Goal: Check status: Check status

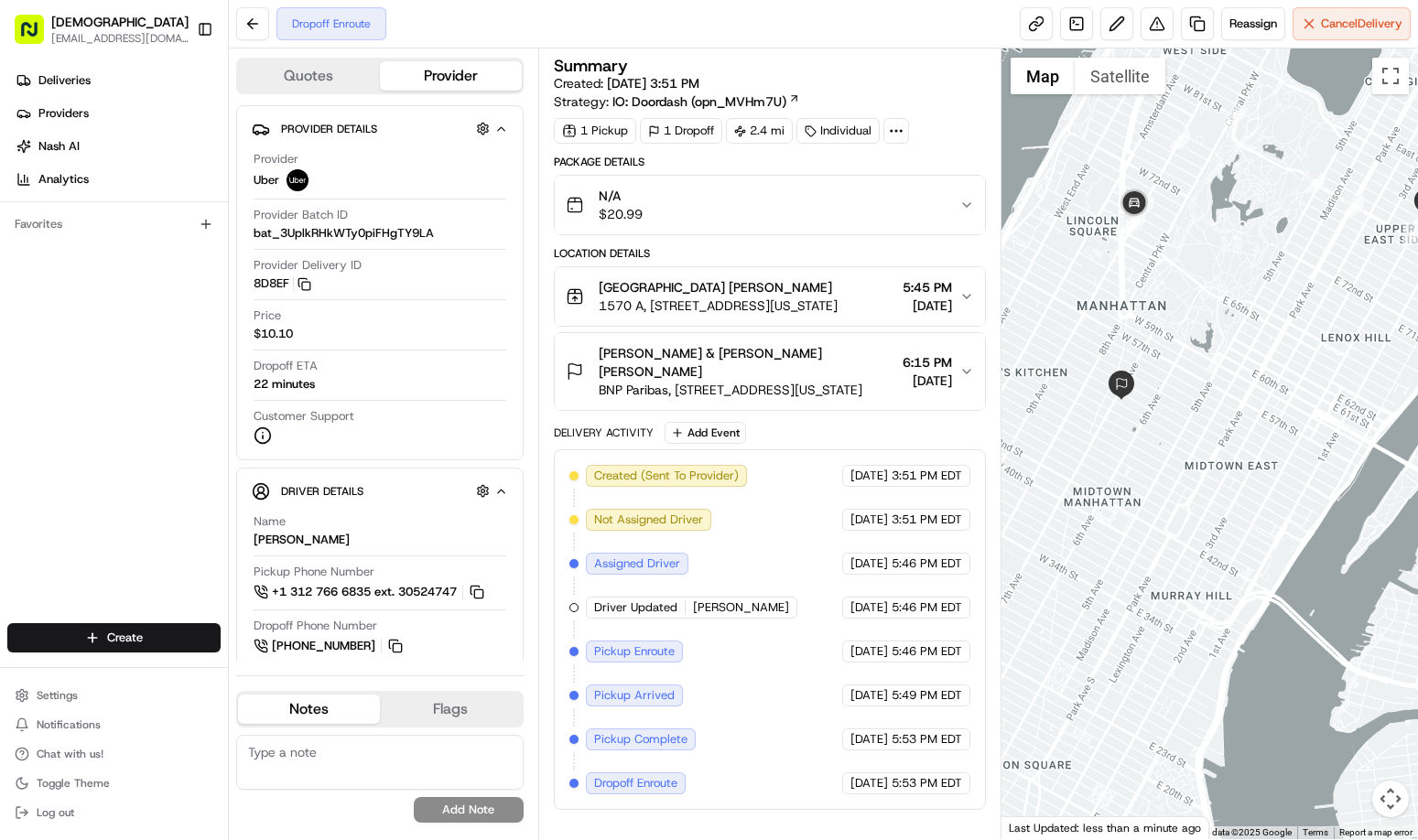
drag, startPoint x: 1175, startPoint y: 579, endPoint x: 1239, endPoint y: 438, distance: 154.8
click at [1239, 438] on div at bounding box center [1209, 443] width 416 height 791
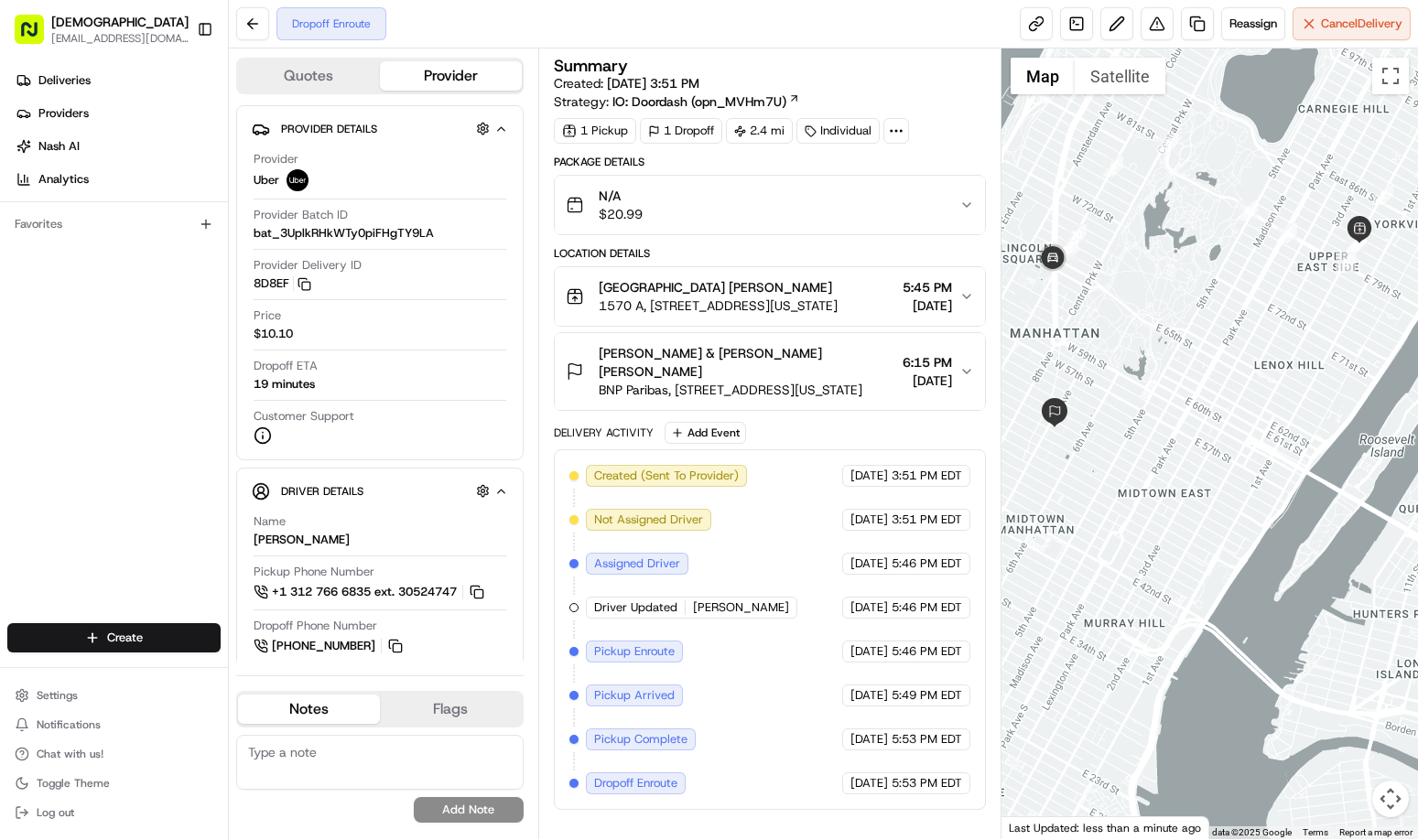
drag, startPoint x: 1181, startPoint y: 491, endPoint x: 1113, endPoint y: 519, distance: 73.5
click at [1113, 519] on div at bounding box center [1209, 443] width 416 height 791
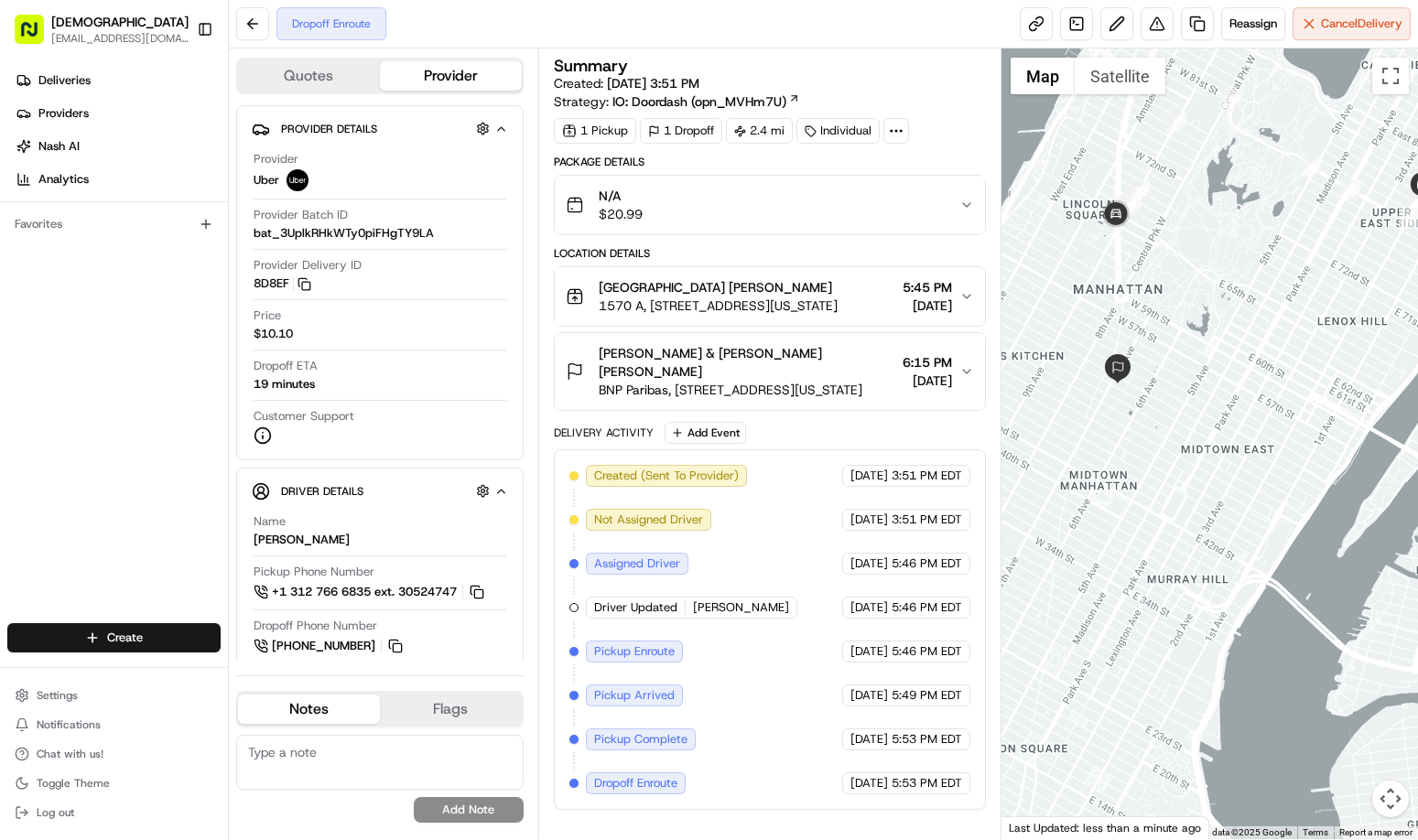
drag, startPoint x: 1162, startPoint y: 455, endPoint x: 1279, endPoint y: 370, distance: 144.6
click at [1279, 370] on div at bounding box center [1209, 443] width 416 height 791
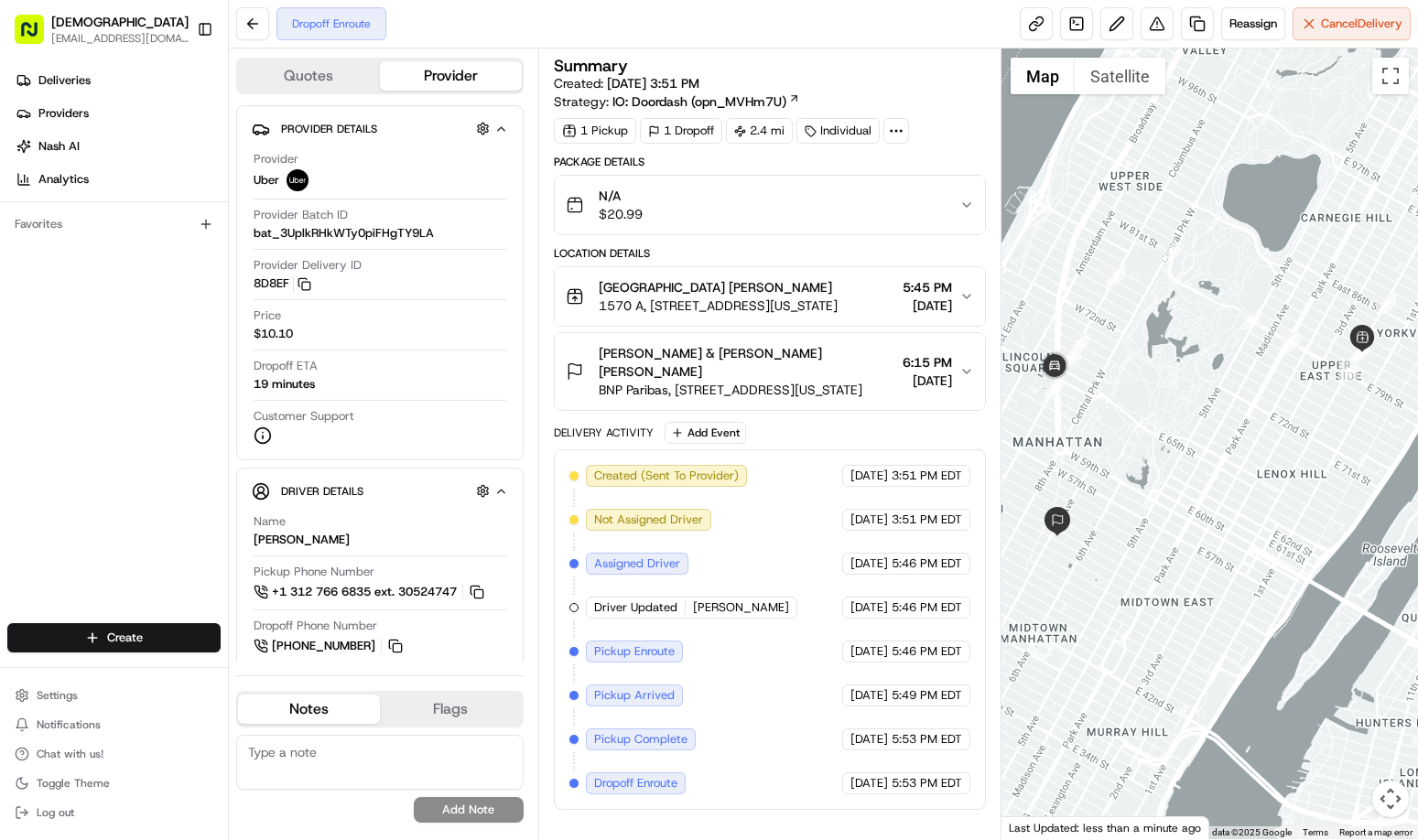
drag, startPoint x: 1251, startPoint y: 442, endPoint x: 1304, endPoint y: 322, distance: 131.2
click at [1304, 322] on div at bounding box center [1209, 443] width 416 height 791
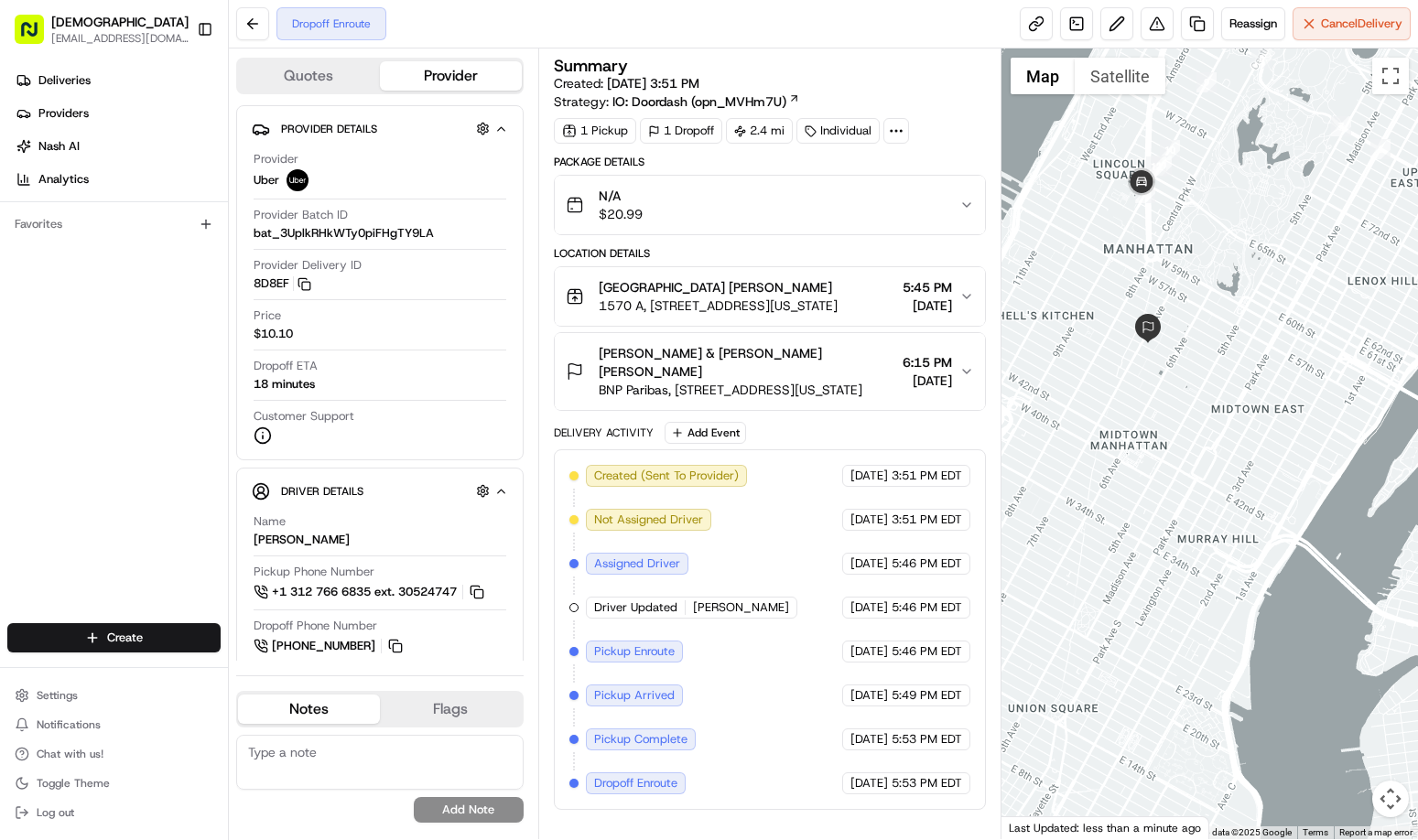
drag, startPoint x: 1189, startPoint y: 417, endPoint x: 1216, endPoint y: 388, distance: 39.6
click at [1216, 388] on div at bounding box center [1209, 443] width 416 height 791
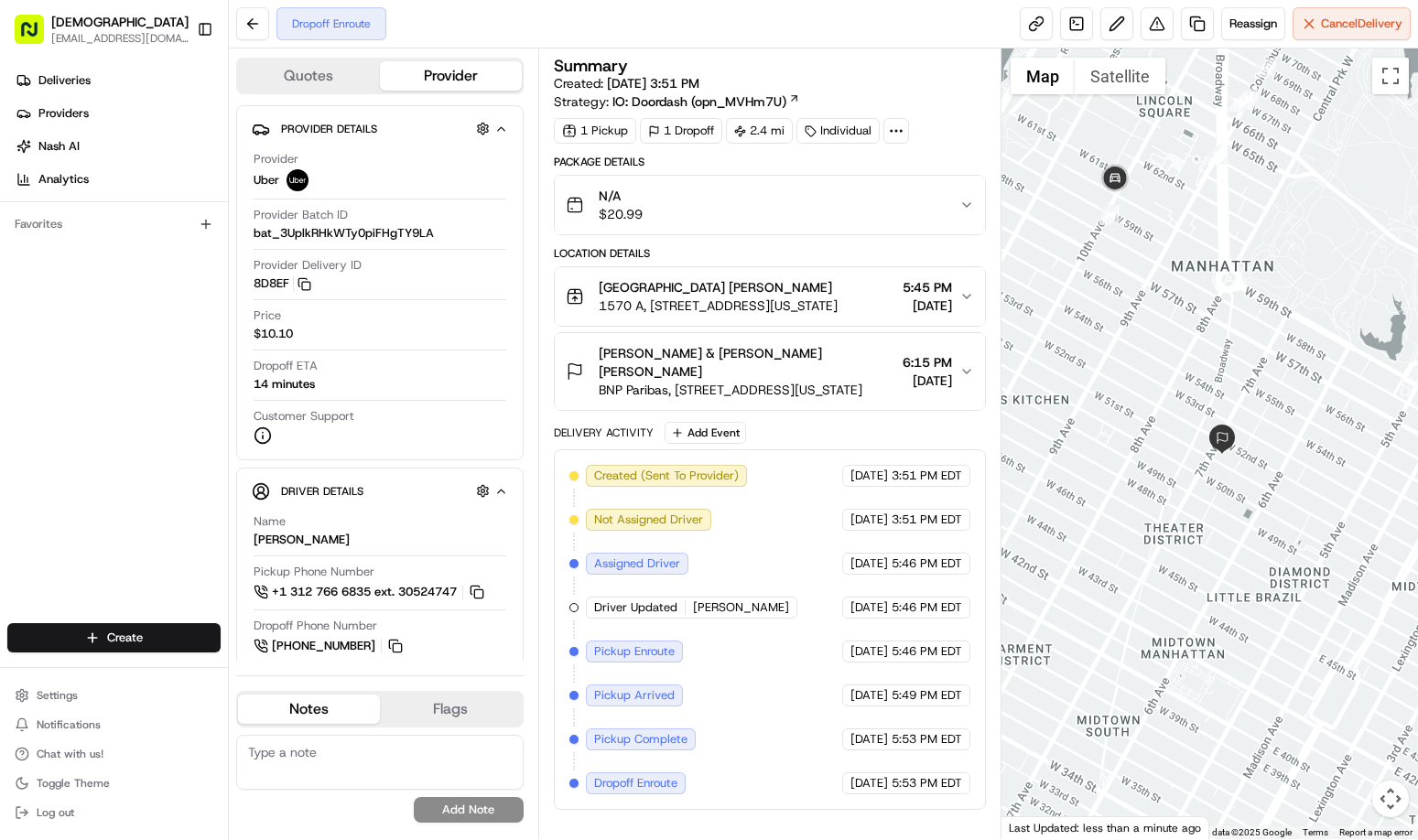
drag, startPoint x: 1198, startPoint y: 340, endPoint x: 1296, endPoint y: 486, distance: 175.8
click at [1296, 486] on div at bounding box center [1209, 443] width 416 height 791
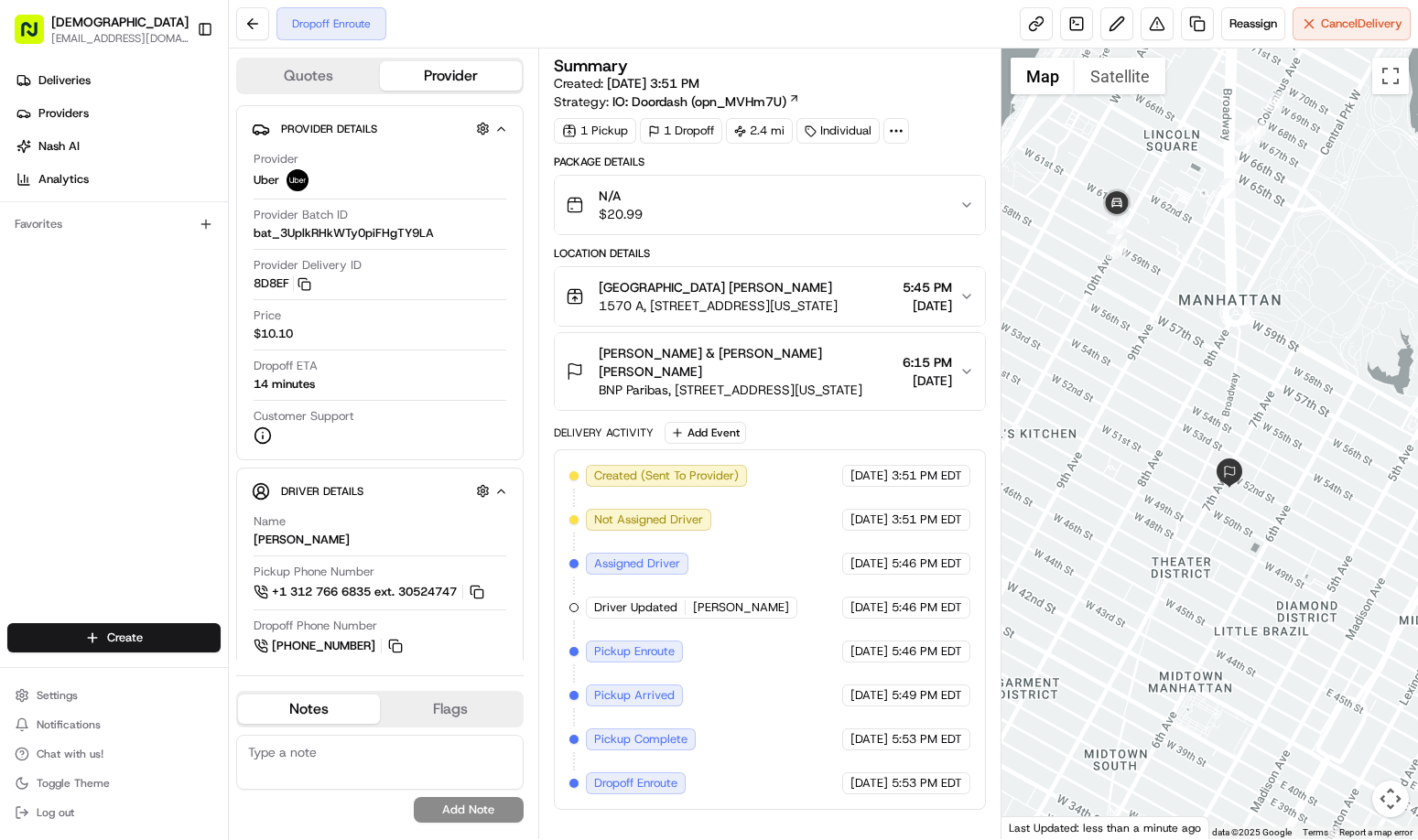
drag, startPoint x: 1199, startPoint y: 325, endPoint x: 1204, endPoint y: 366, distance: 41.3
click at [1204, 366] on div at bounding box center [1209, 443] width 416 height 791
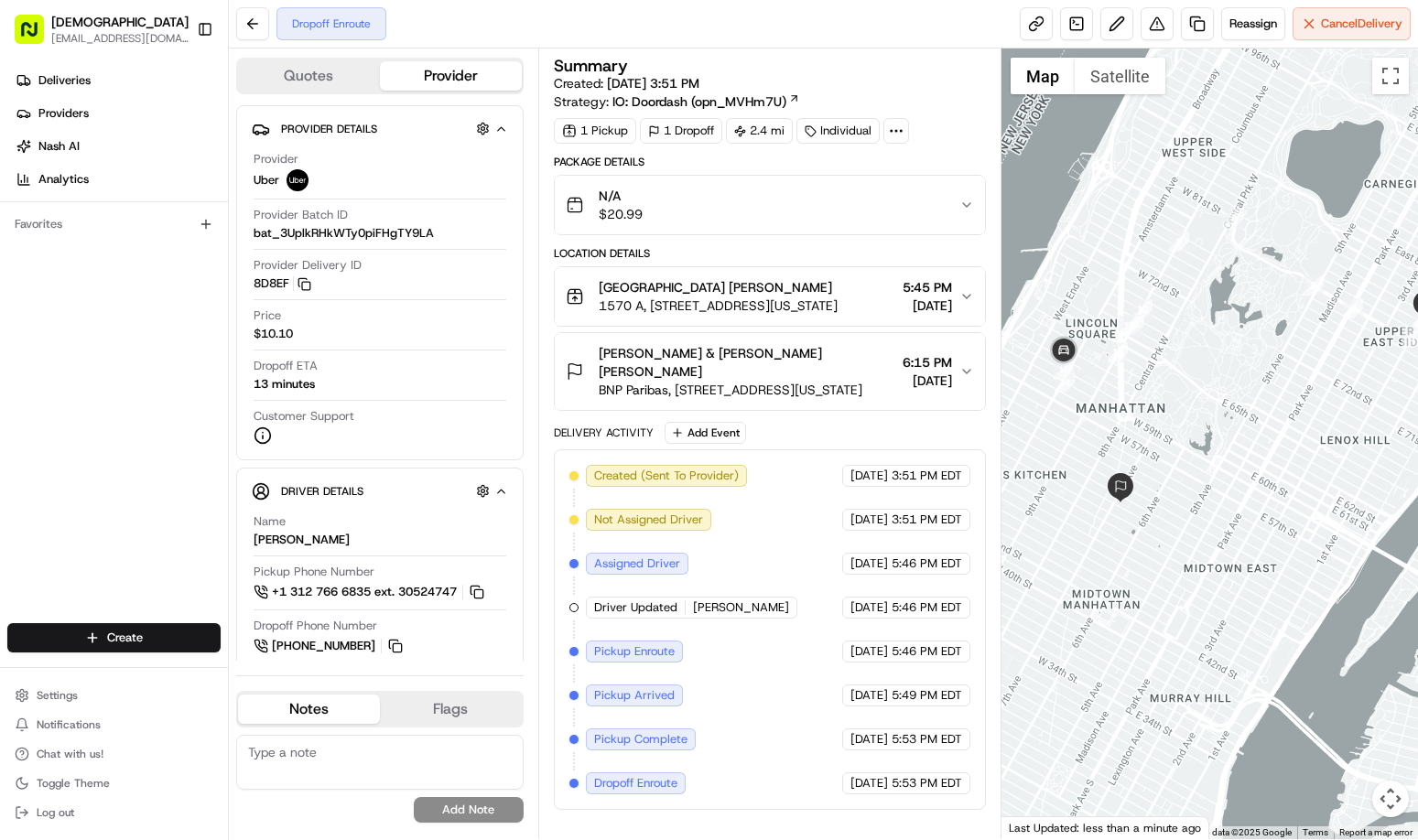
drag, startPoint x: 1171, startPoint y: 450, endPoint x: 1224, endPoint y: 409, distance: 67.0
click at [1224, 409] on div at bounding box center [1209, 443] width 416 height 791
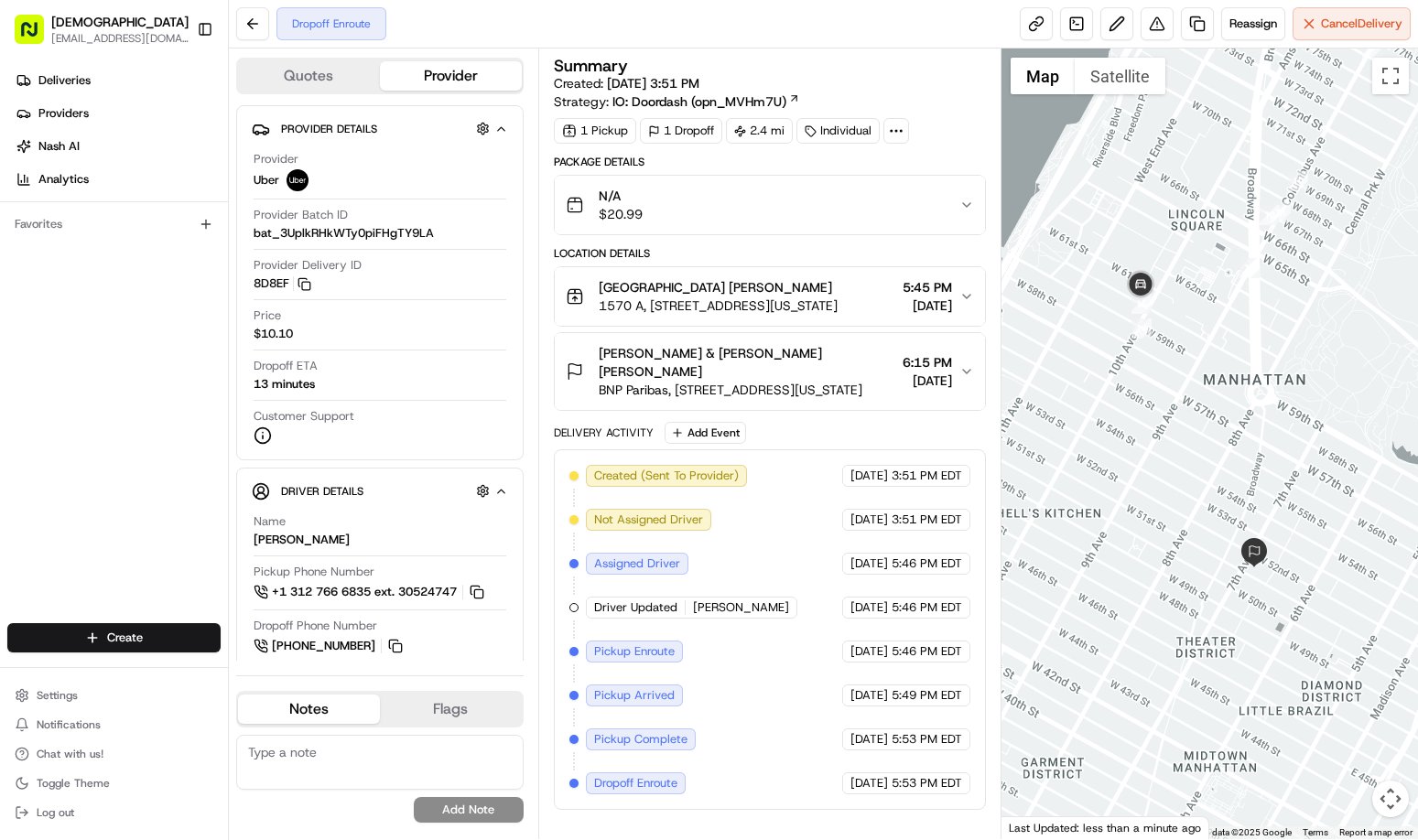
drag, startPoint x: 1190, startPoint y: 347, endPoint x: 1264, endPoint y: 344, distance: 74.1
click at [1264, 344] on div at bounding box center [1209, 443] width 416 height 791
drag, startPoint x: 808, startPoint y: 349, endPoint x: 742, endPoint y: 354, distance: 66.2
click at [742, 354] on div "[PERSON_NAME] & [PERSON_NAME] [PERSON_NAME]" at bounding box center [748, 362] width 298 height 37
copy span "Nilton Ortiz"
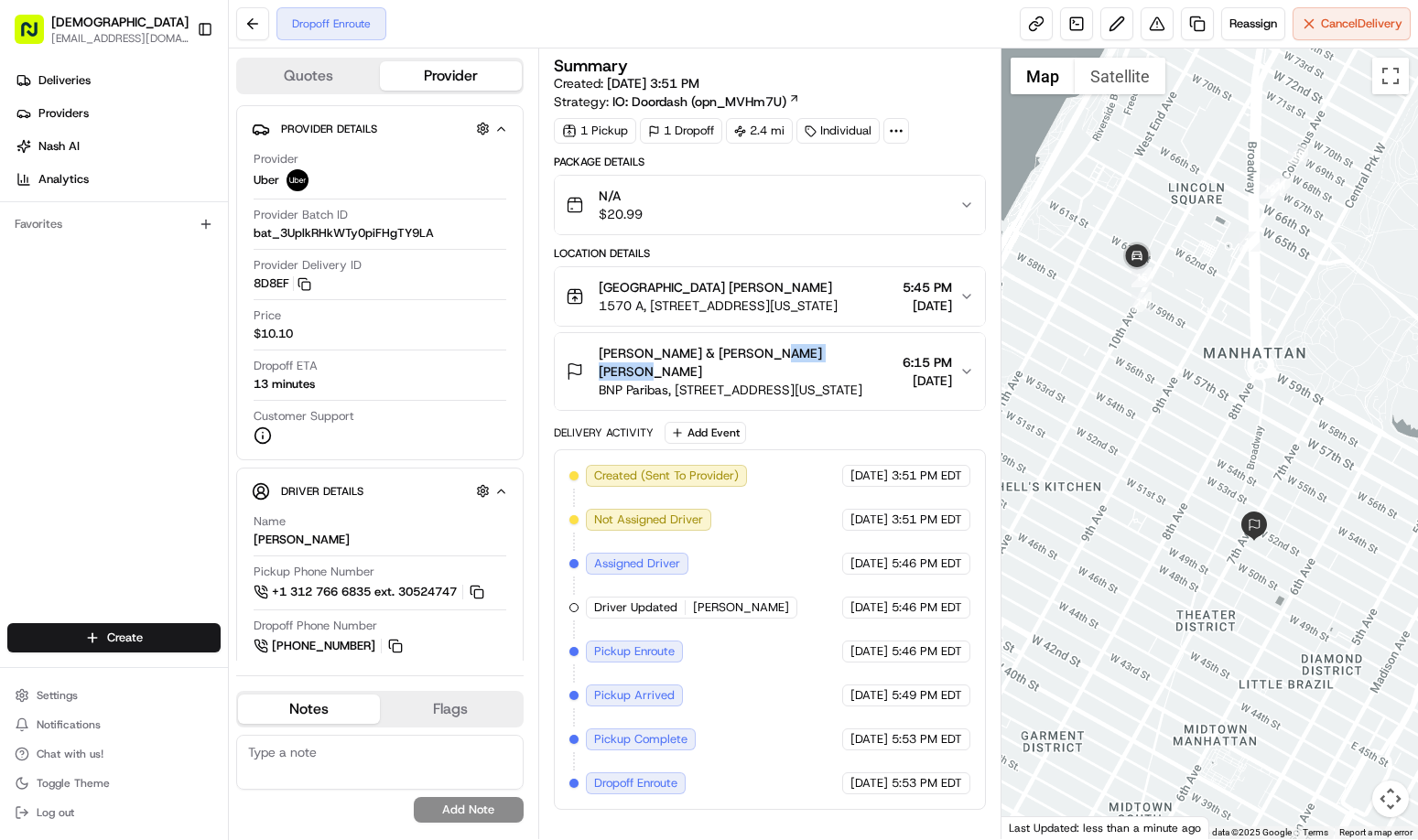
drag, startPoint x: 1155, startPoint y: 395, endPoint x: 1155, endPoint y: 360, distance: 35.0
click at [1155, 360] on div at bounding box center [1209, 443] width 416 height 791
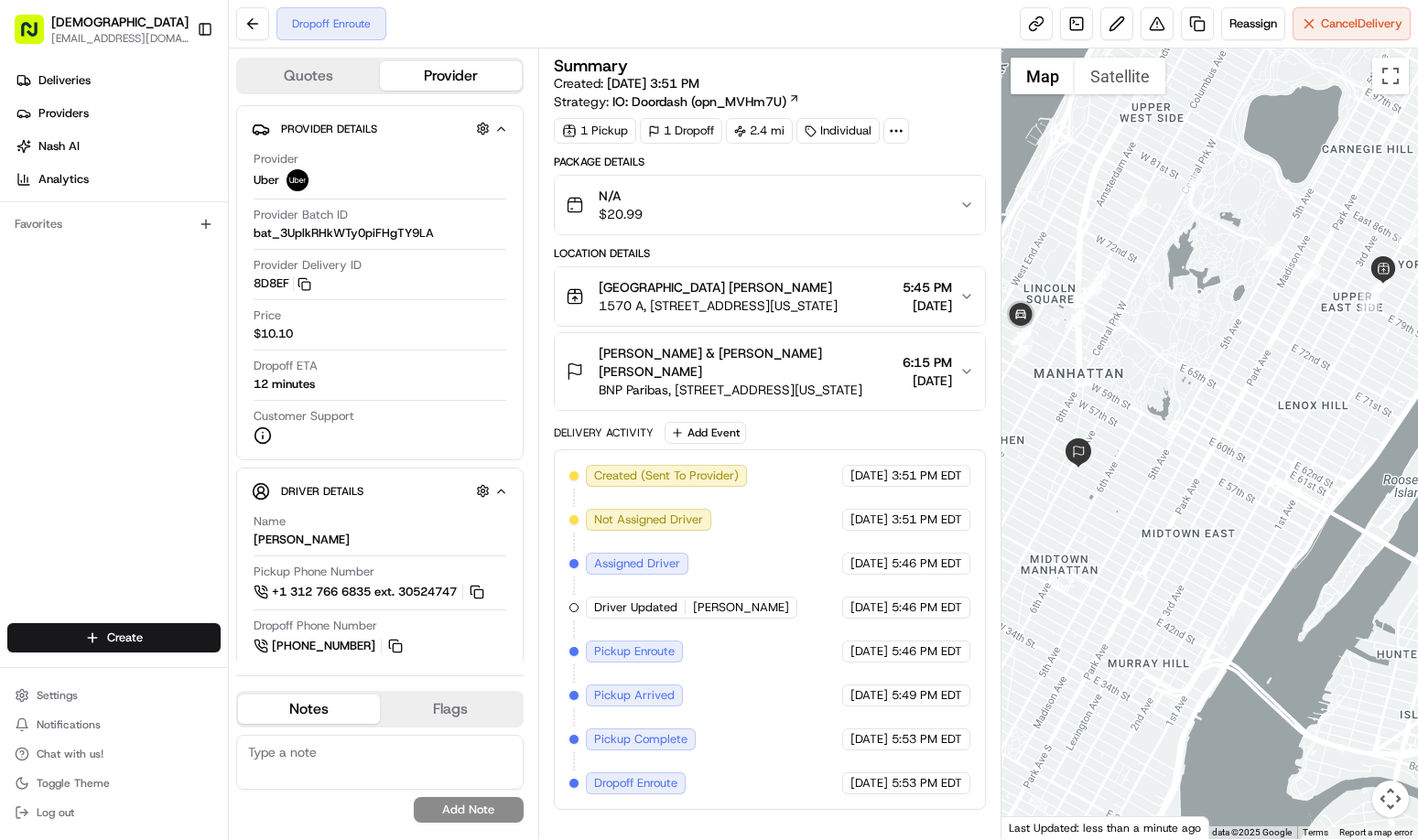
drag, startPoint x: 1123, startPoint y: 574, endPoint x: 1221, endPoint y: 497, distance: 124.6
click at [1215, 498] on div at bounding box center [1209, 443] width 416 height 791
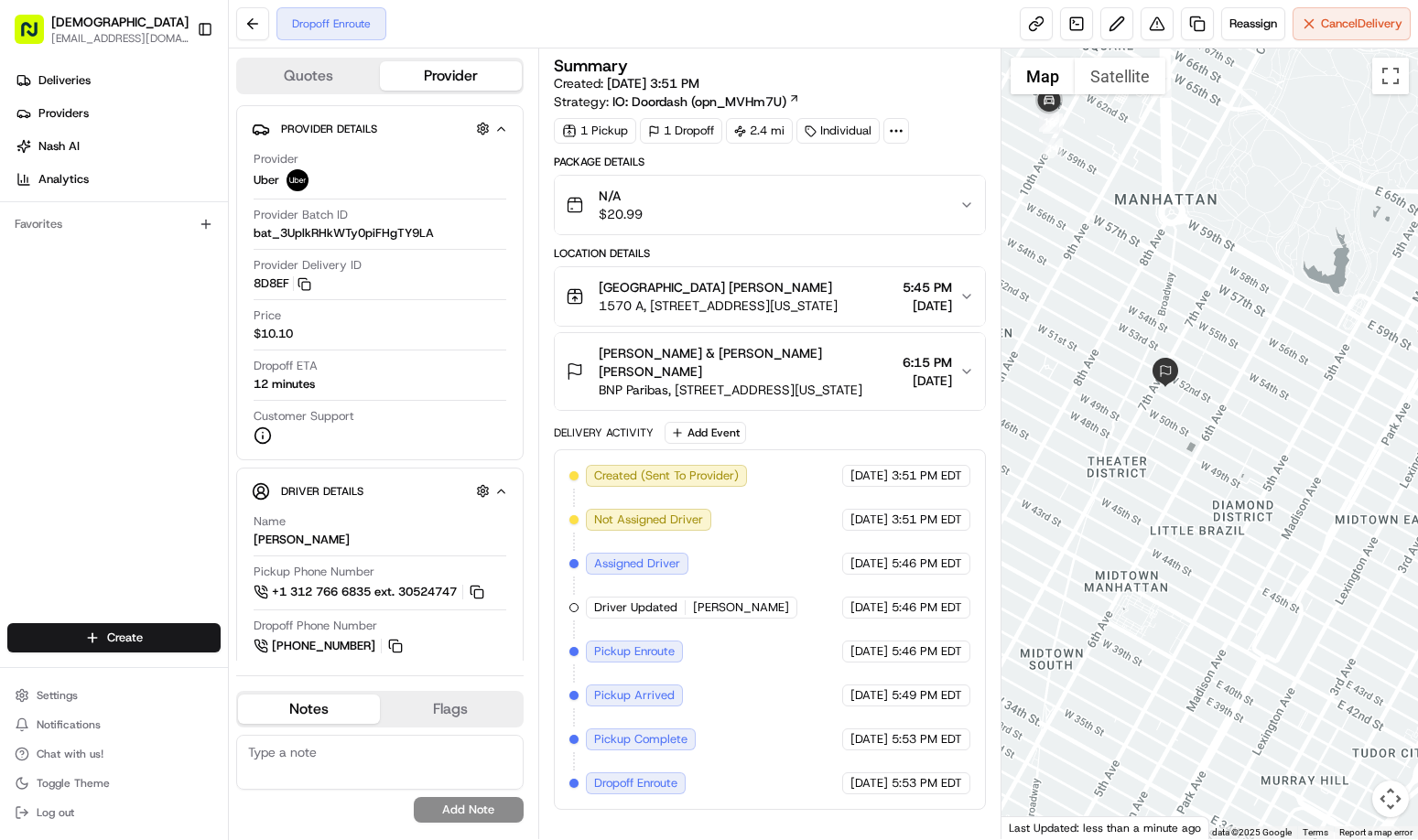
drag, startPoint x: 1158, startPoint y: 418, endPoint x: 1260, endPoint y: 518, distance: 142.8
click at [1260, 518] on div at bounding box center [1209, 443] width 416 height 791
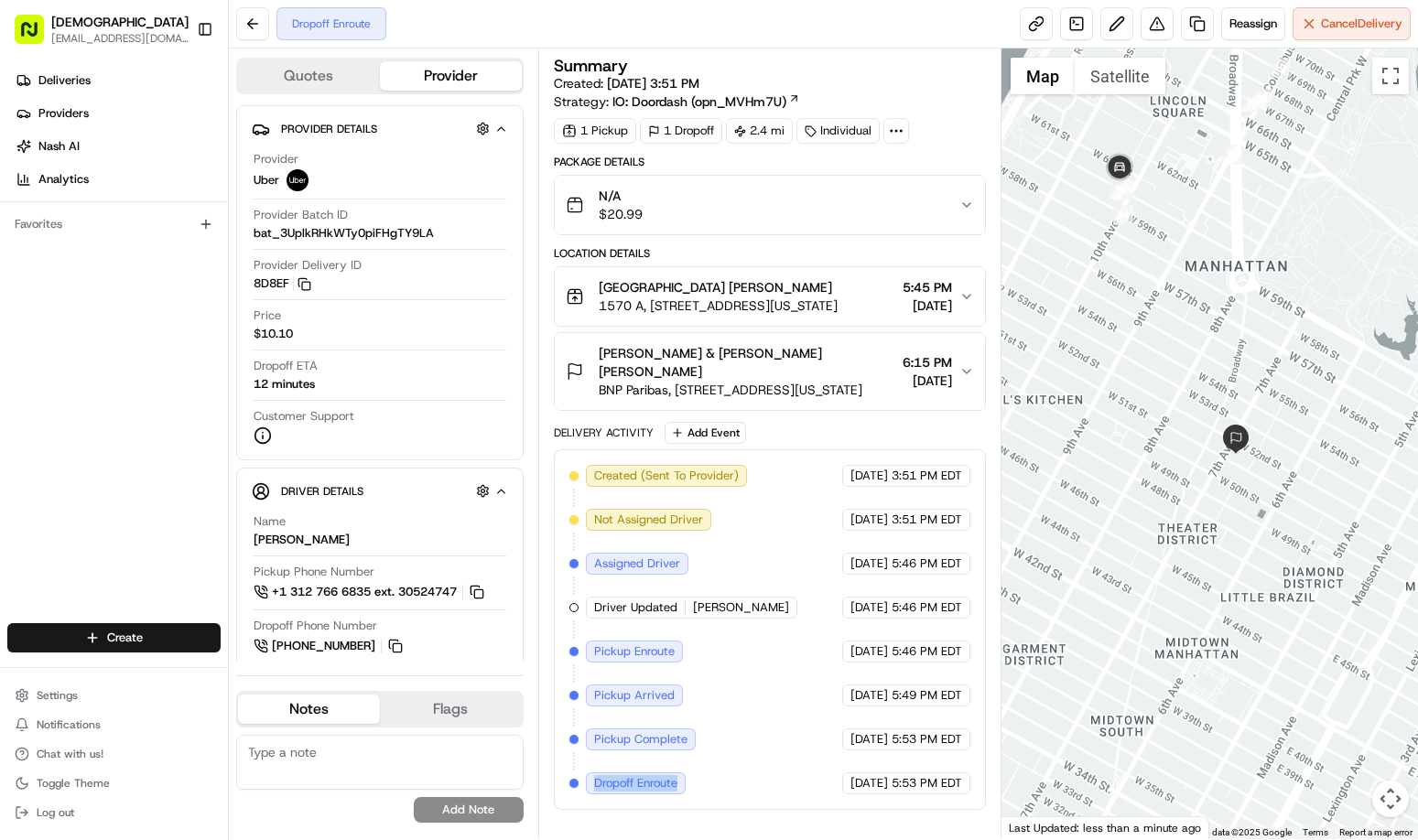
drag, startPoint x: 592, startPoint y: 764, endPoint x: 695, endPoint y: 757, distance: 103.2
click at [695, 757] on div "Created (Sent To Provider) Uber 08/21/2025 3:51 PM EDT Not Assigned Driver Uber…" at bounding box center [771, 630] width 402 height 329
copy span "Dropoff Enroute"
drag, startPoint x: 893, startPoint y: 764, endPoint x: 936, endPoint y: 763, distance: 43.0
click at [936, 775] on span "5:53 PM EDT" at bounding box center [926, 783] width 71 height 16
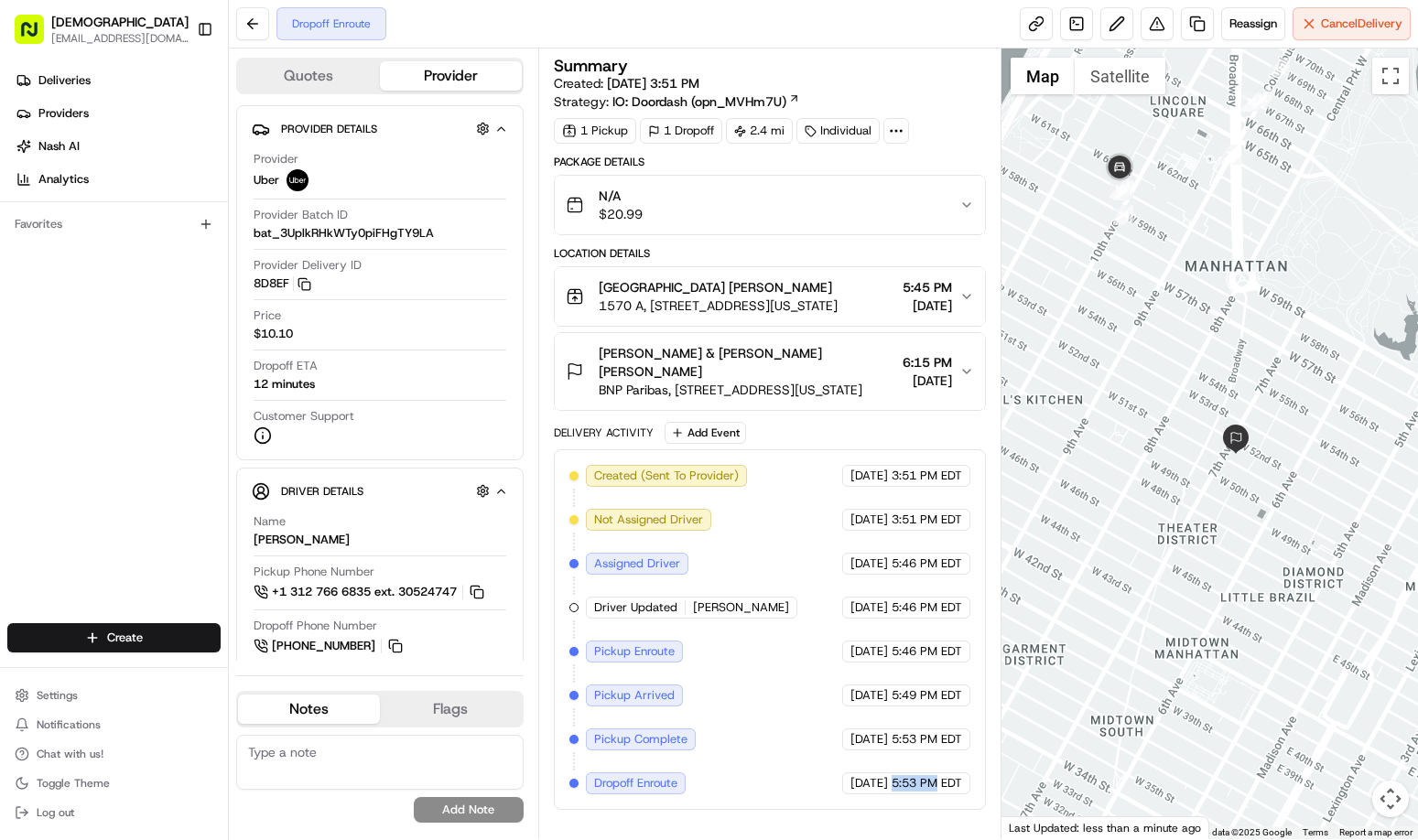
copy span "5:53 PM"
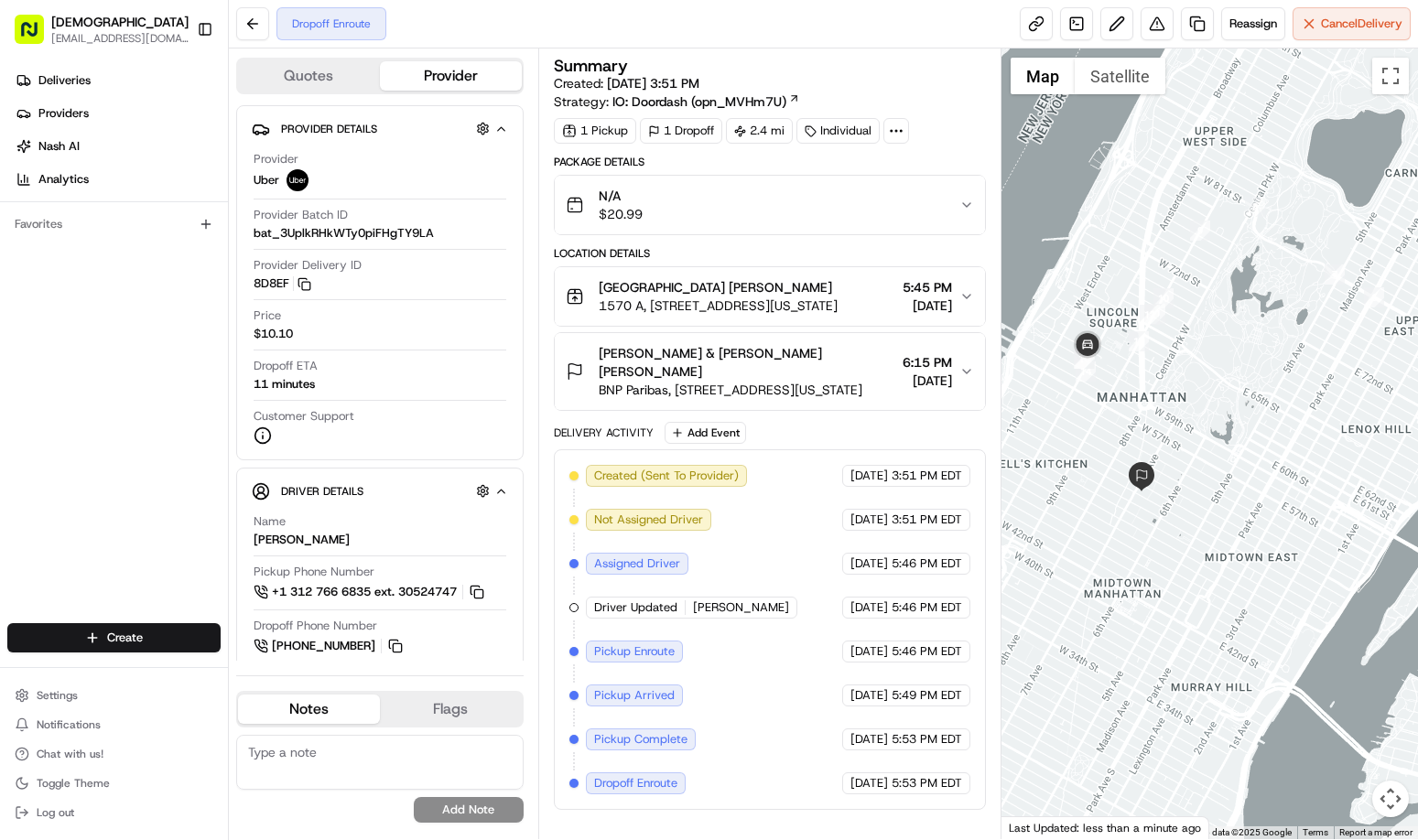
drag, startPoint x: 1193, startPoint y: 466, endPoint x: 1241, endPoint y: 436, distance: 56.6
click at [1241, 438] on div at bounding box center [1209, 443] width 416 height 791
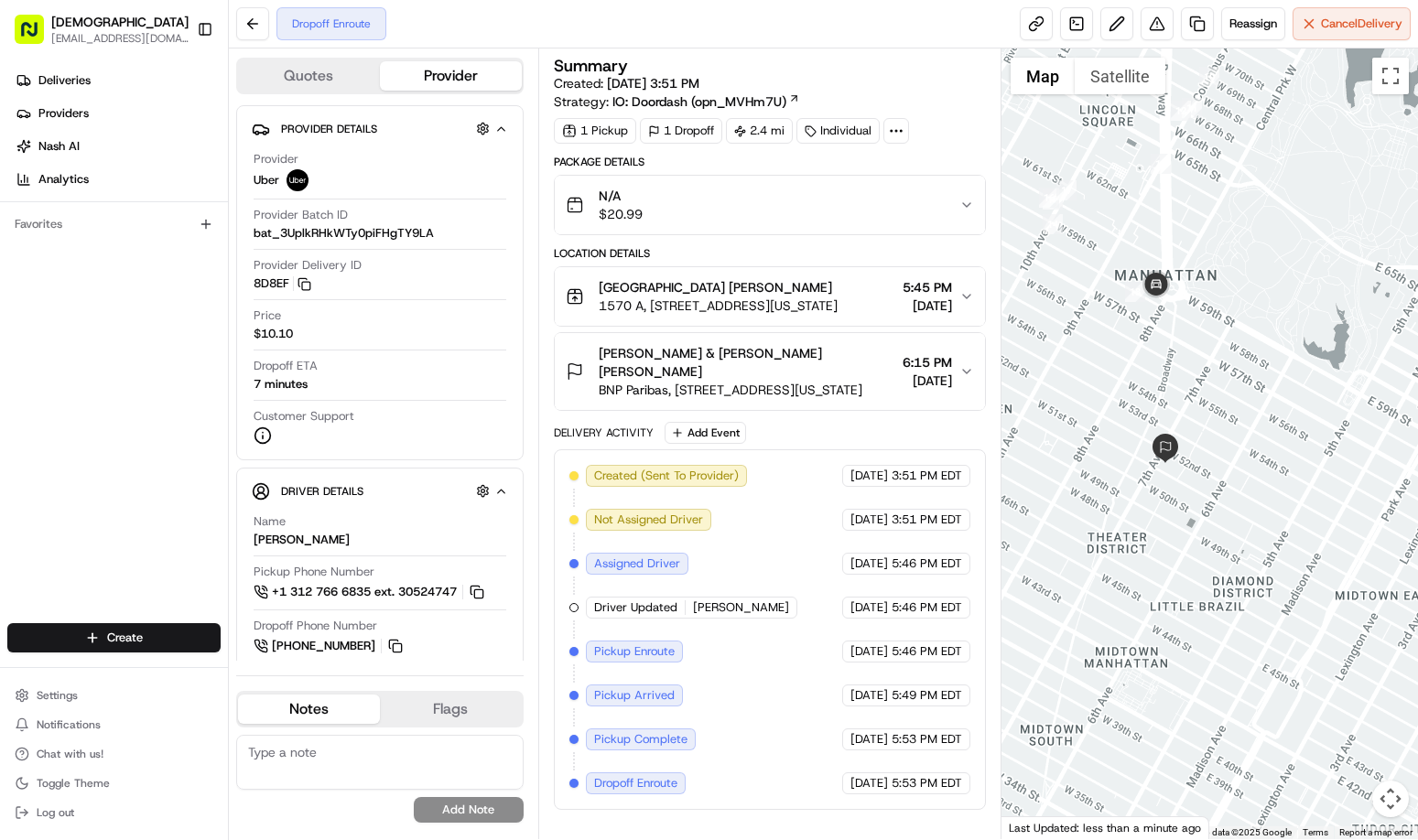
drag, startPoint x: 1219, startPoint y: 443, endPoint x: 1097, endPoint y: 391, distance: 132.6
click at [1199, 376] on div at bounding box center [1209, 443] width 416 height 791
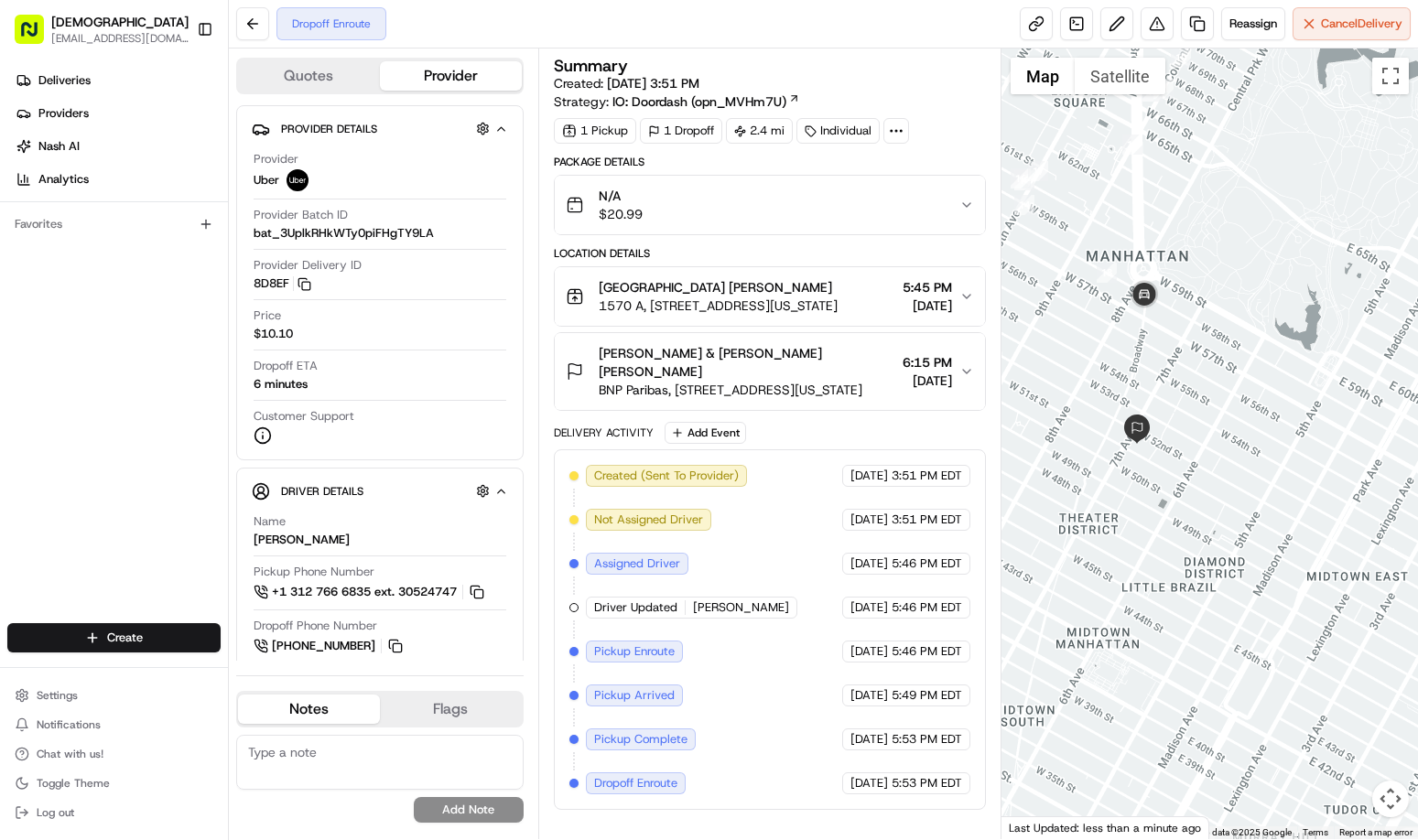
drag, startPoint x: 1285, startPoint y: 428, endPoint x: 1219, endPoint y: 357, distance: 96.9
click at [1219, 357] on div at bounding box center [1209, 443] width 416 height 791
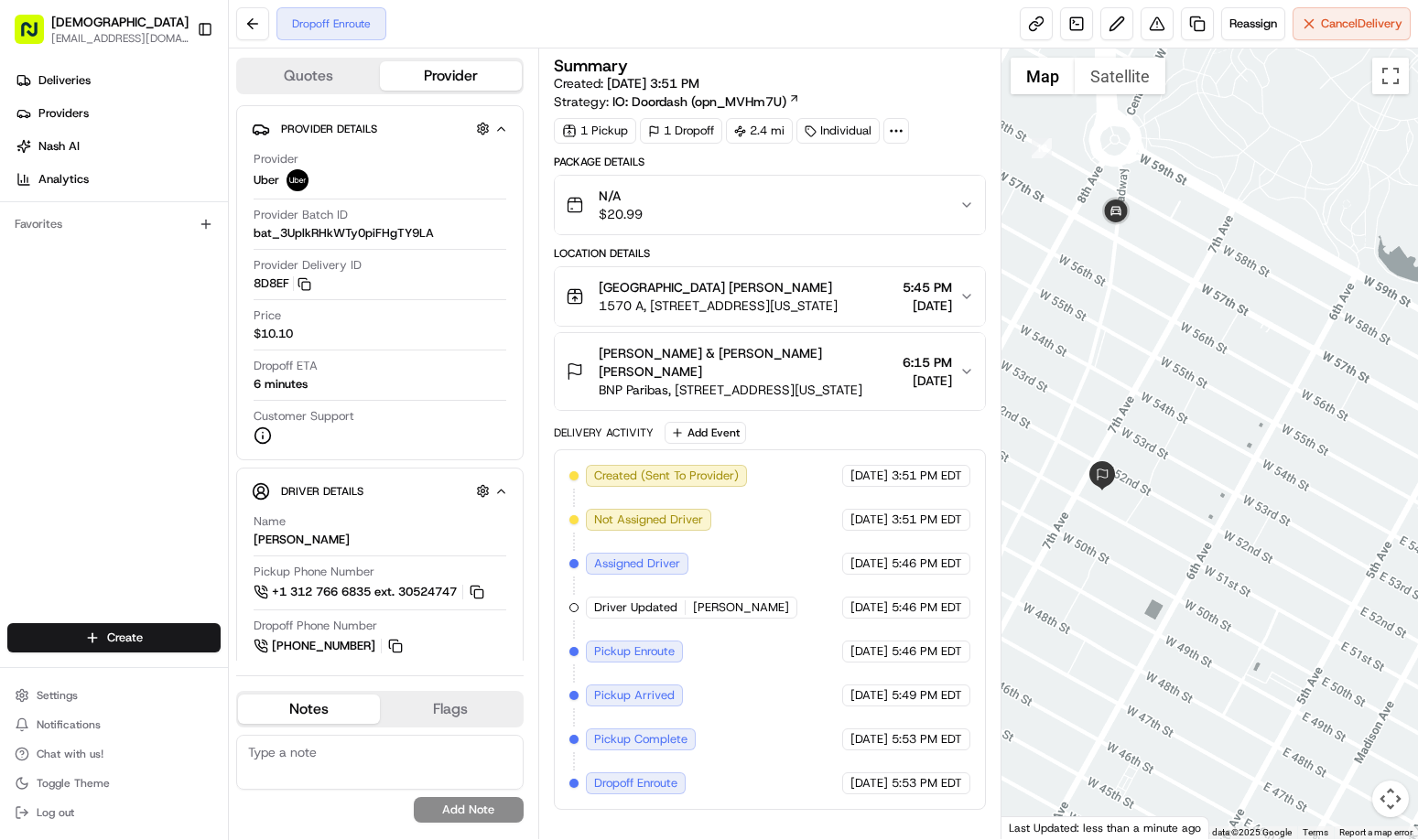
click at [1322, 385] on div at bounding box center [1209, 443] width 416 height 791
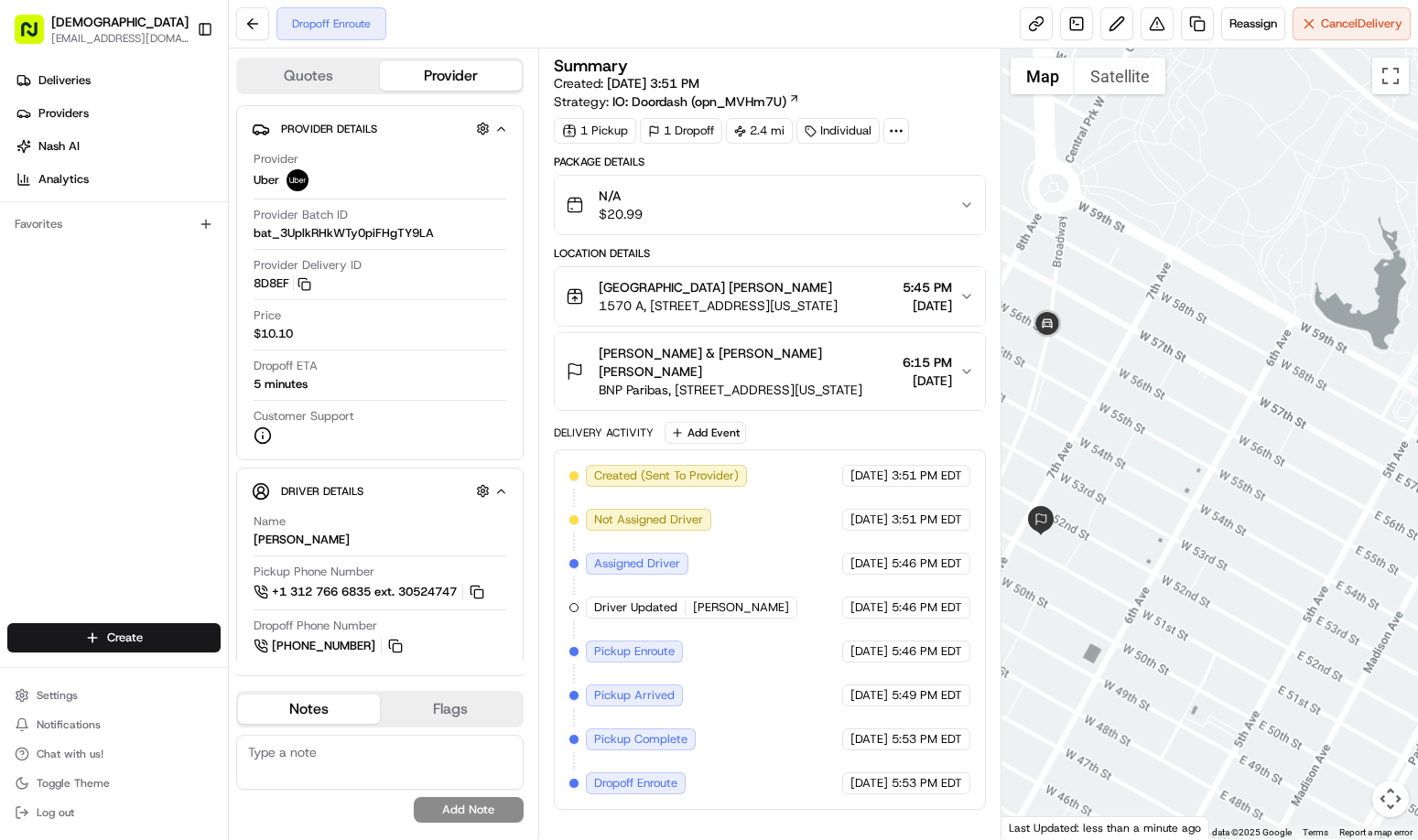
drag, startPoint x: 1149, startPoint y: 484, endPoint x: 1278, endPoint y: 405, distance: 151.3
click at [1278, 405] on div at bounding box center [1209, 443] width 416 height 791
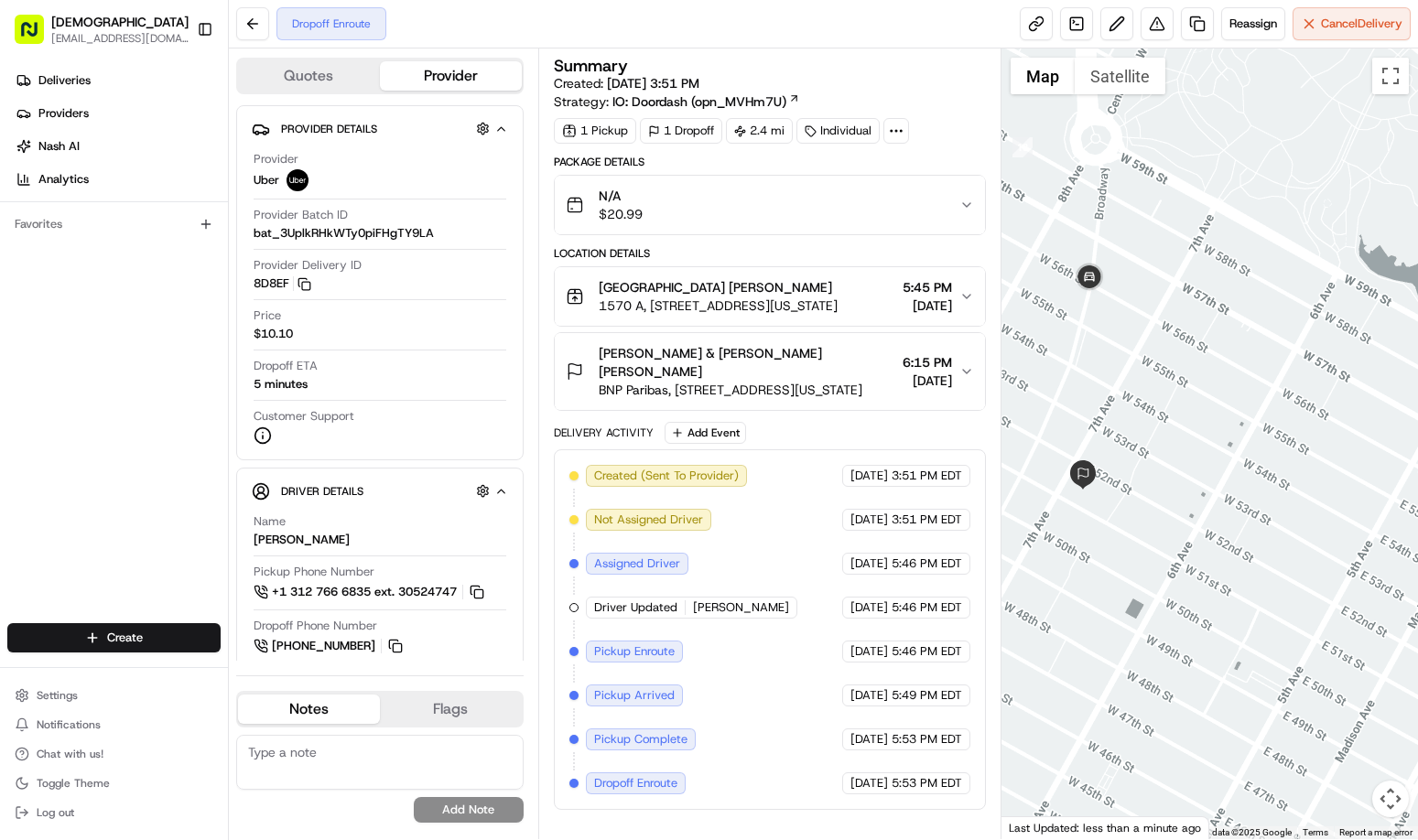
drag, startPoint x: 1102, startPoint y: 442, endPoint x: 1155, endPoint y: 398, distance: 68.9
click at [1155, 398] on div at bounding box center [1209, 443] width 416 height 791
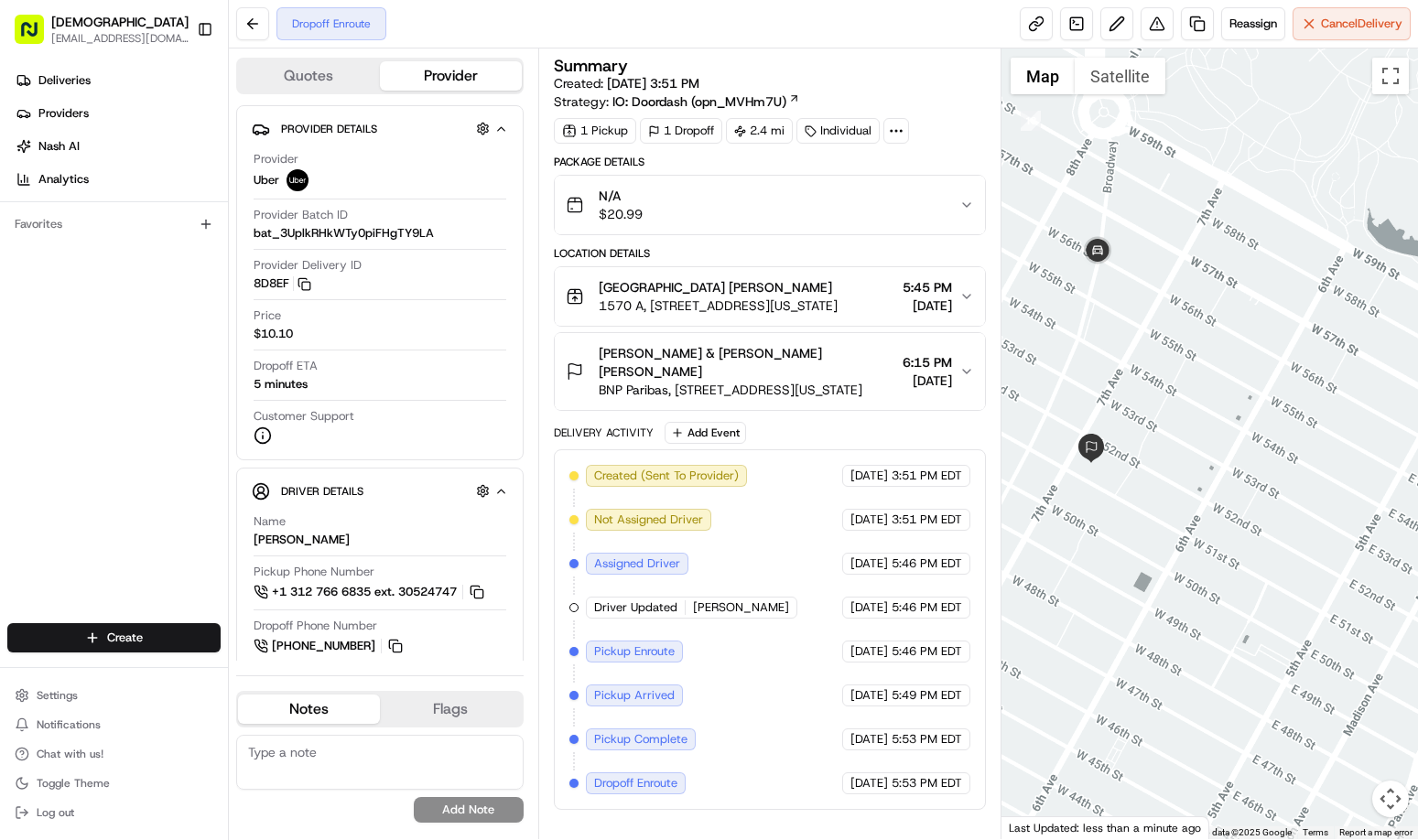
drag, startPoint x: 1150, startPoint y: 484, endPoint x: 1136, endPoint y: 414, distance: 71.4
click at [1136, 415] on div at bounding box center [1209, 443] width 416 height 791
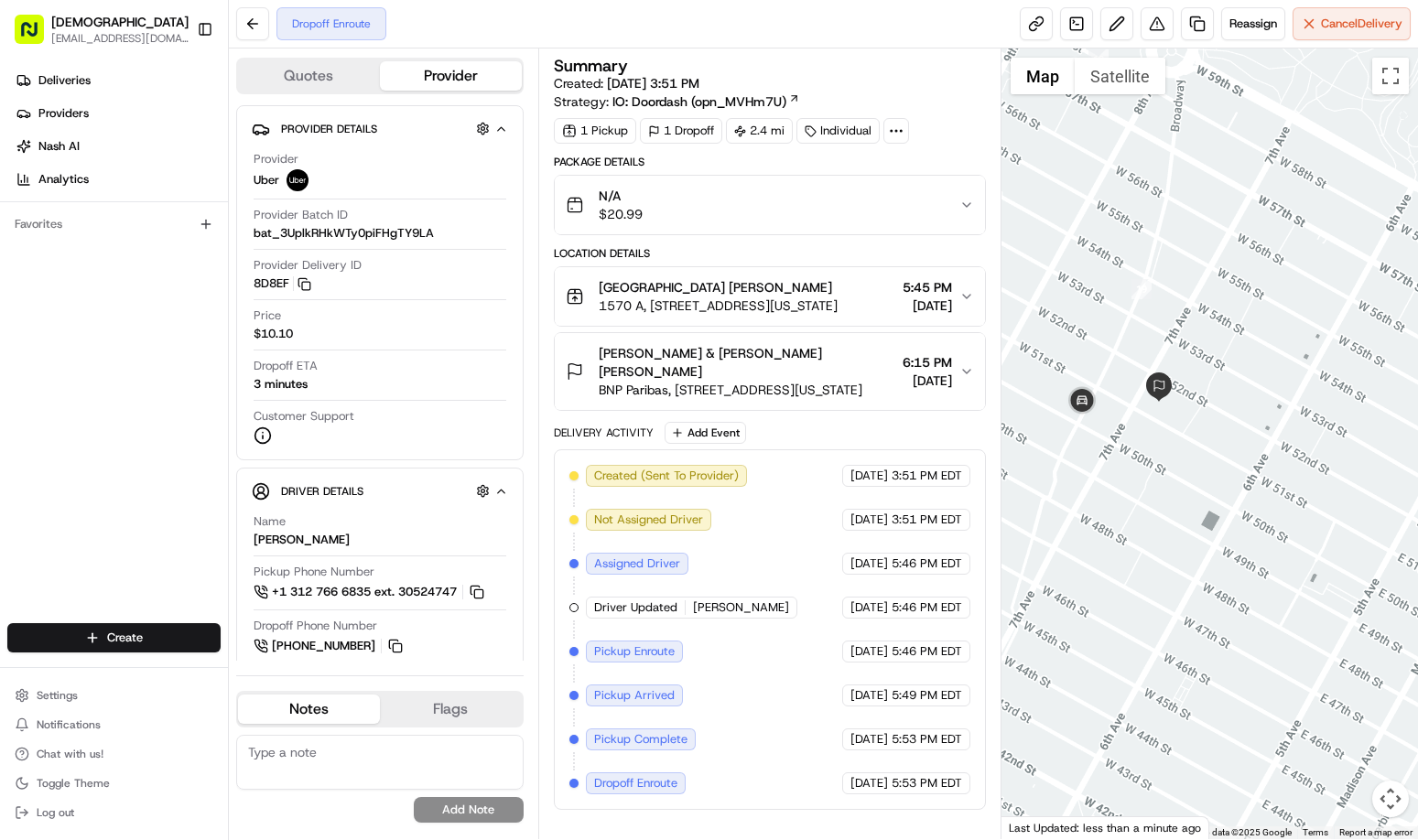
drag, startPoint x: 1103, startPoint y: 496, endPoint x: 1190, endPoint y: 480, distance: 88.5
click at [1190, 480] on div at bounding box center [1209, 443] width 416 height 791
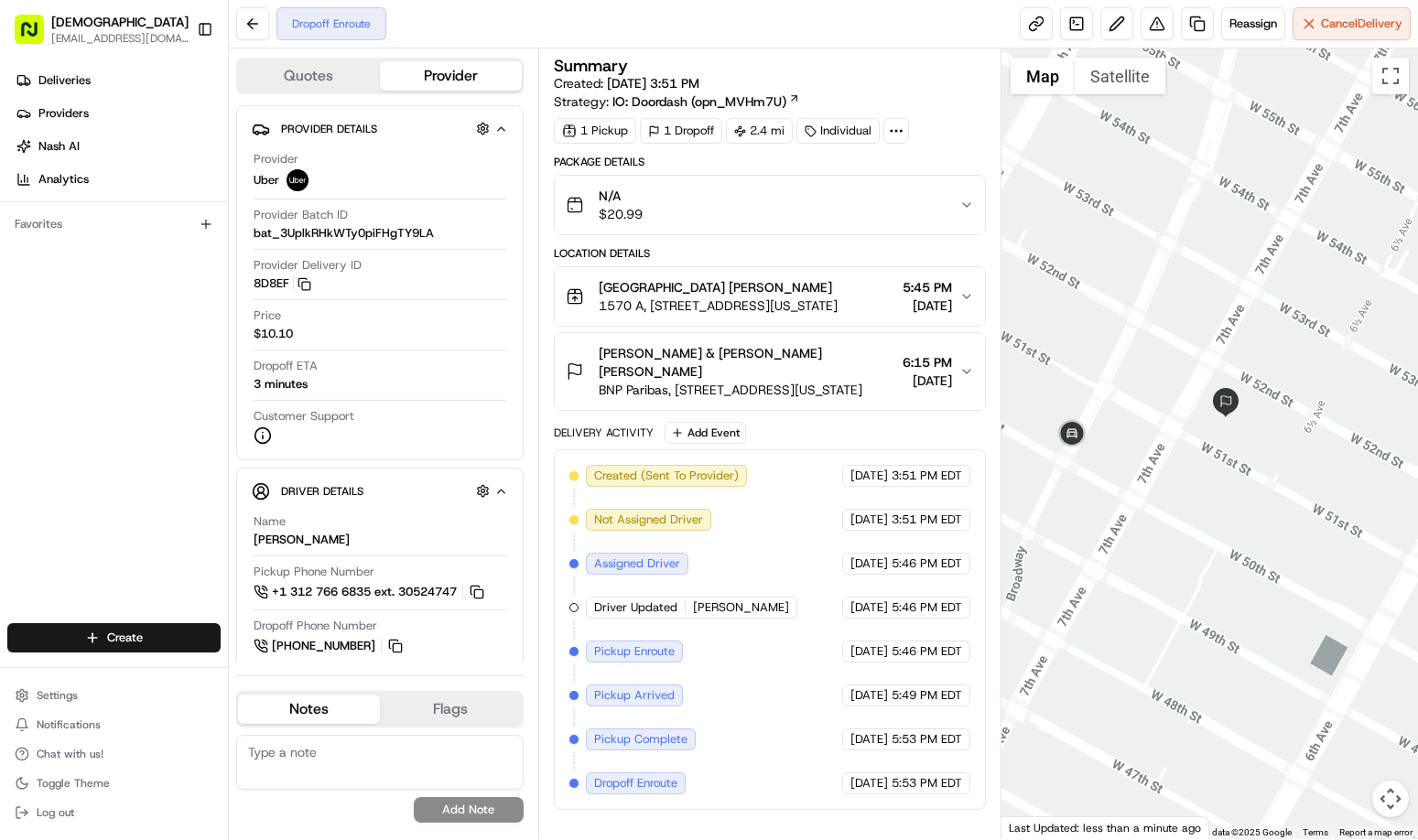
drag, startPoint x: 1187, startPoint y: 499, endPoint x: 1166, endPoint y: 502, distance: 21.2
click at [1166, 502] on div at bounding box center [1209, 443] width 416 height 791
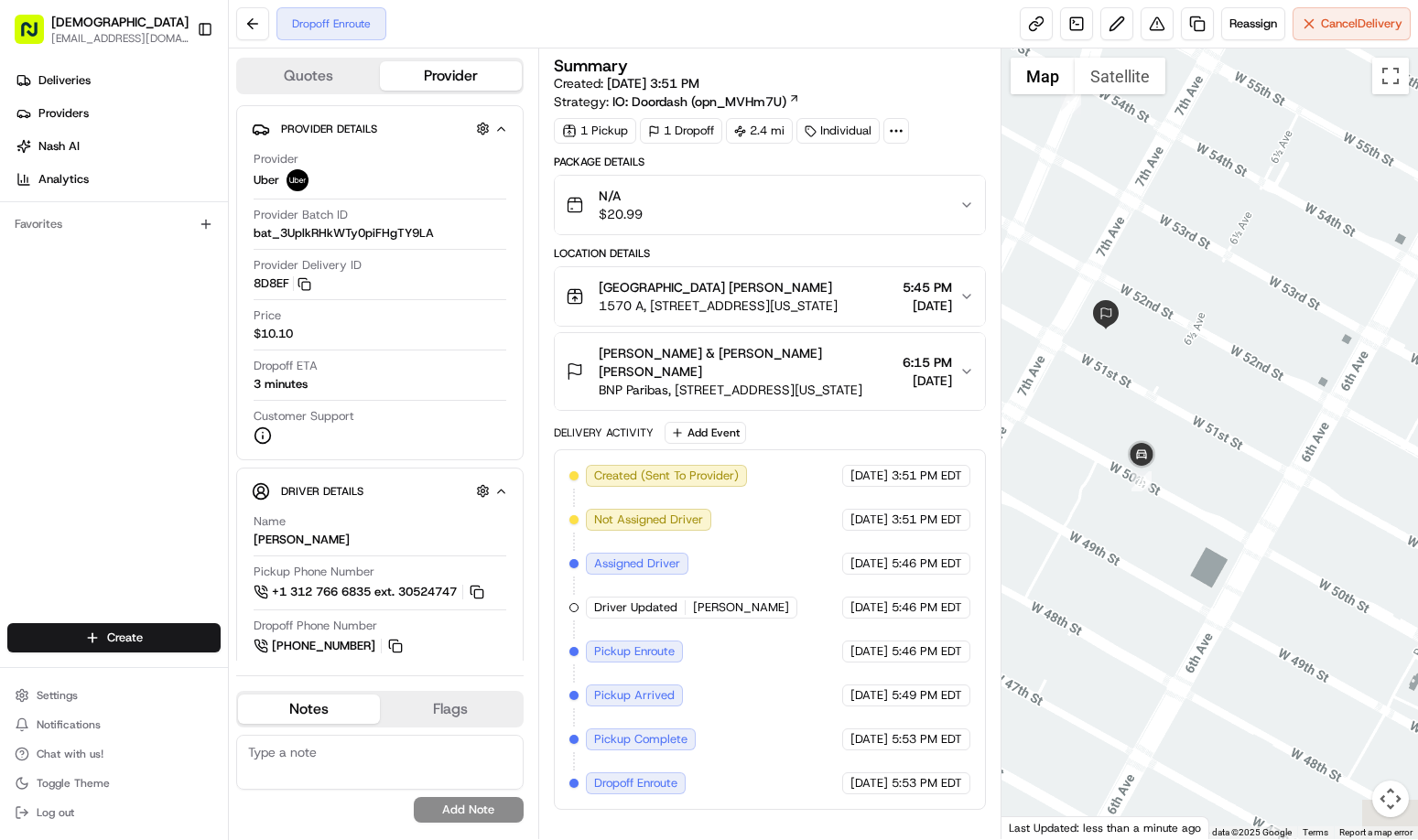
drag, startPoint x: 1188, startPoint y: 574, endPoint x: 1182, endPoint y: 532, distance: 42.4
click at [1182, 532] on div at bounding box center [1209, 443] width 416 height 791
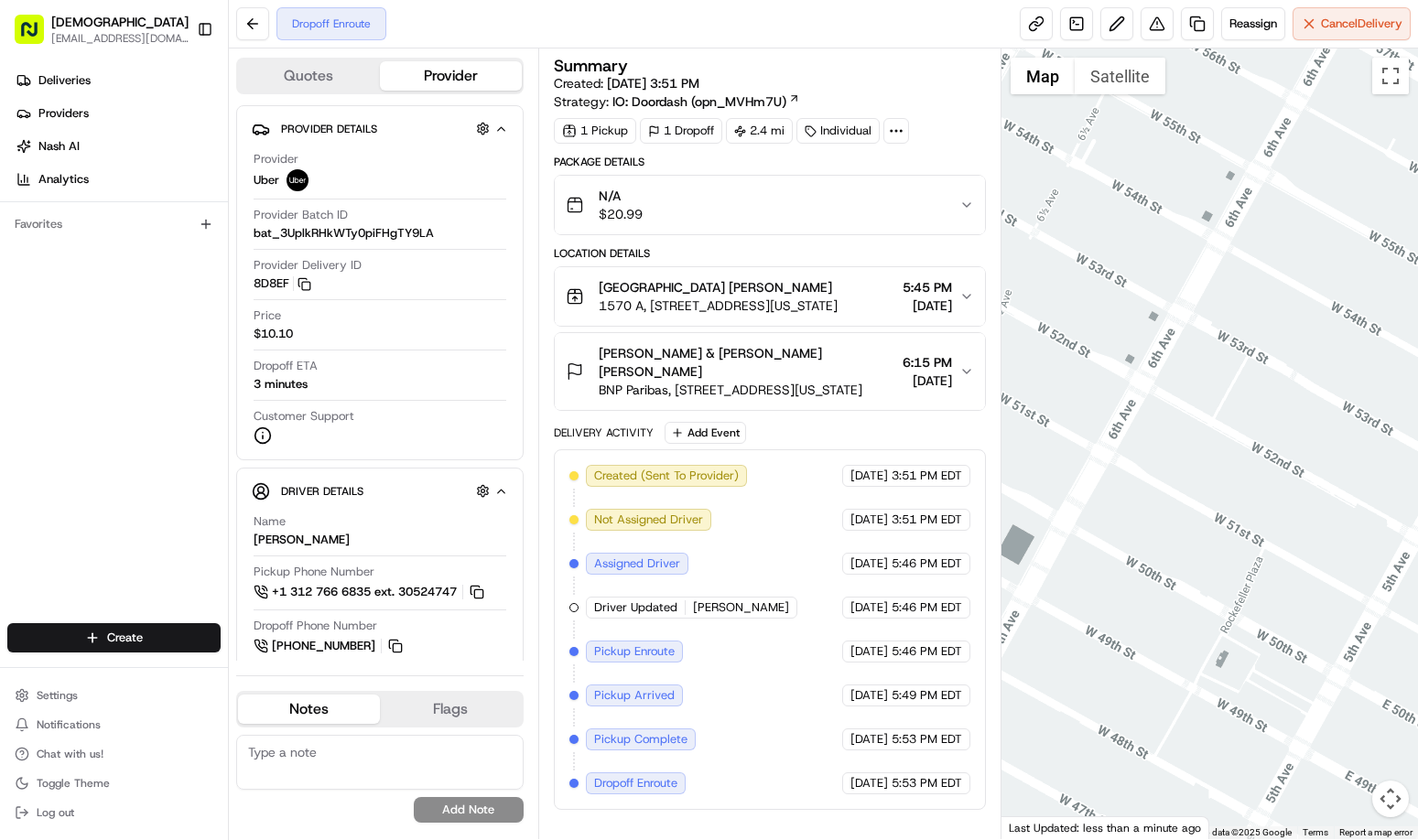
drag, startPoint x: 1277, startPoint y: 530, endPoint x: 1418, endPoint y: 558, distance: 143.8
click at [1418, 558] on div at bounding box center [1209, 443] width 416 height 791
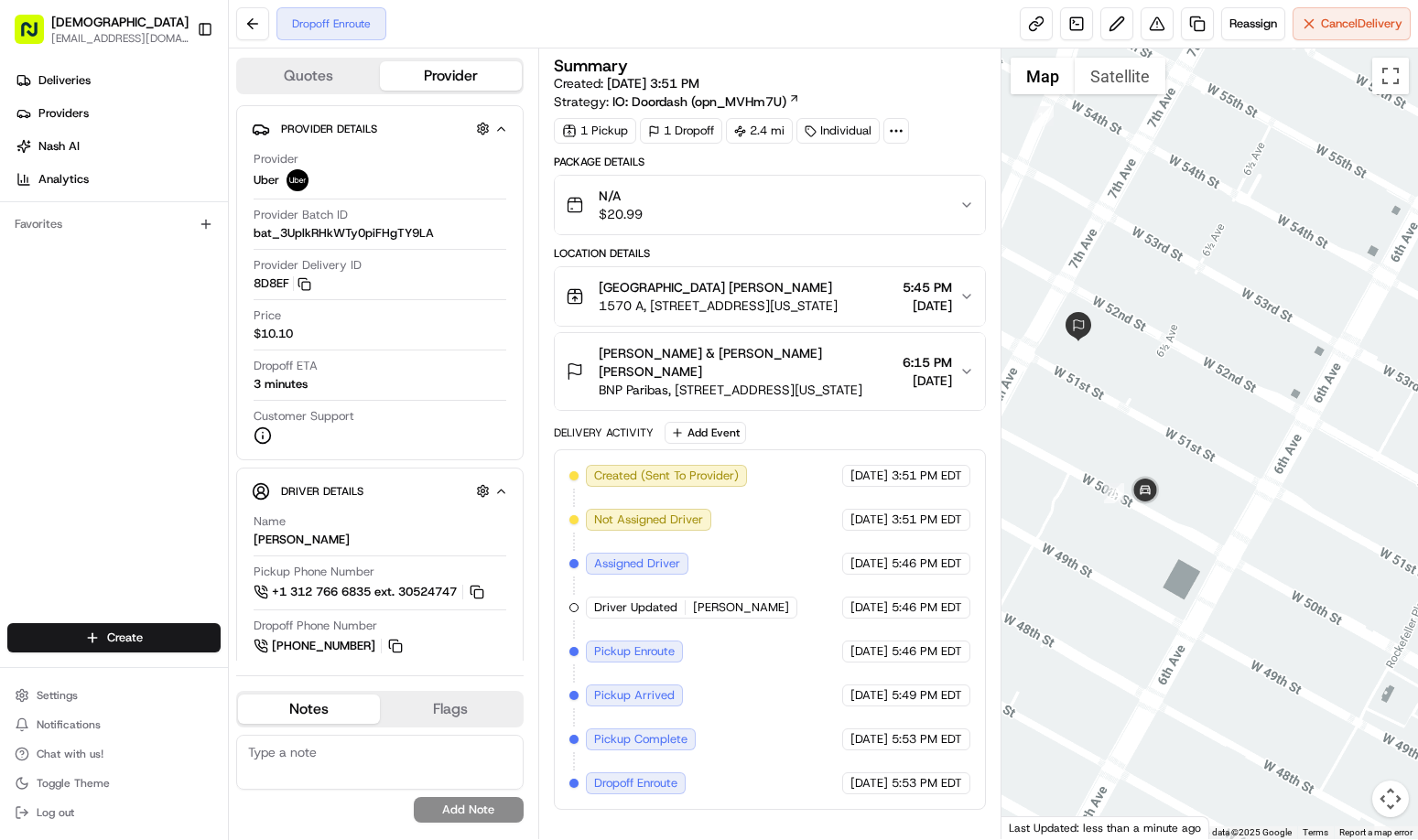
drag, startPoint x: 1056, startPoint y: 506, endPoint x: 1196, endPoint y: 526, distance: 141.4
click at [1196, 526] on div at bounding box center [1209, 443] width 416 height 791
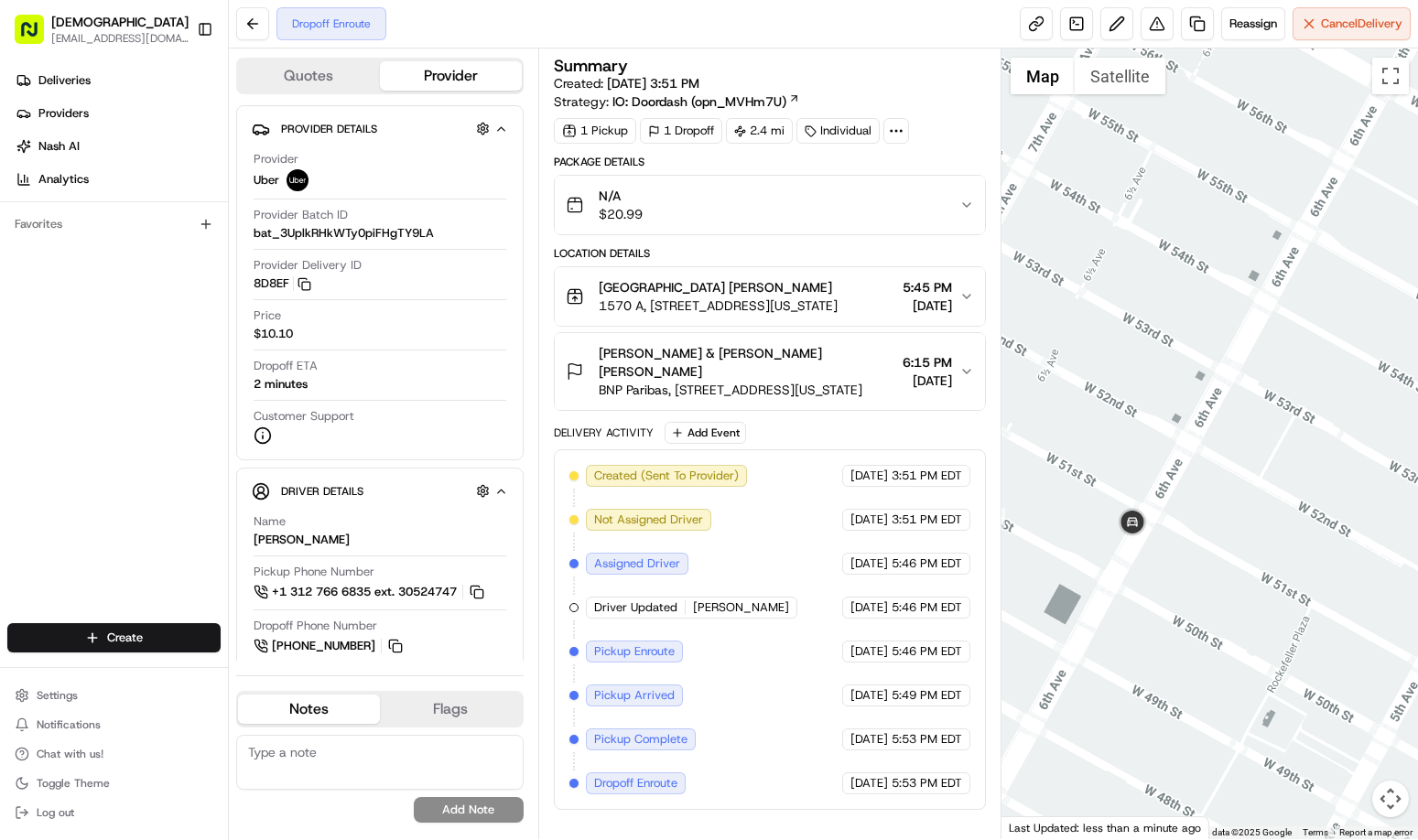
drag, startPoint x: 1094, startPoint y: 550, endPoint x: 1319, endPoint y: 543, distance: 225.1
click at [1319, 543] on div at bounding box center [1209, 443] width 416 height 791
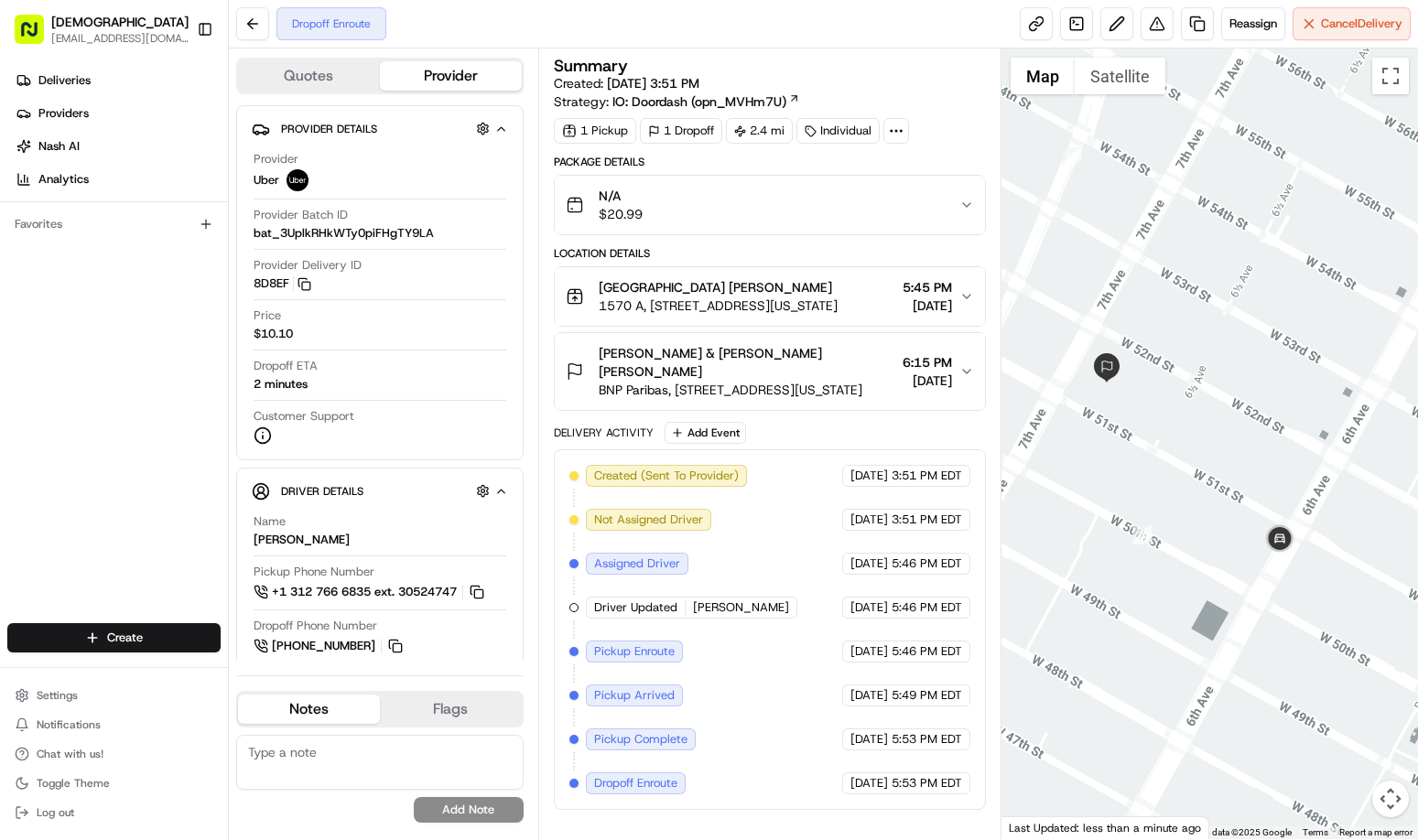
drag, startPoint x: 1184, startPoint y: 554, endPoint x: 1337, endPoint y: 570, distance: 153.8
click at [1337, 570] on div at bounding box center [1209, 443] width 416 height 791
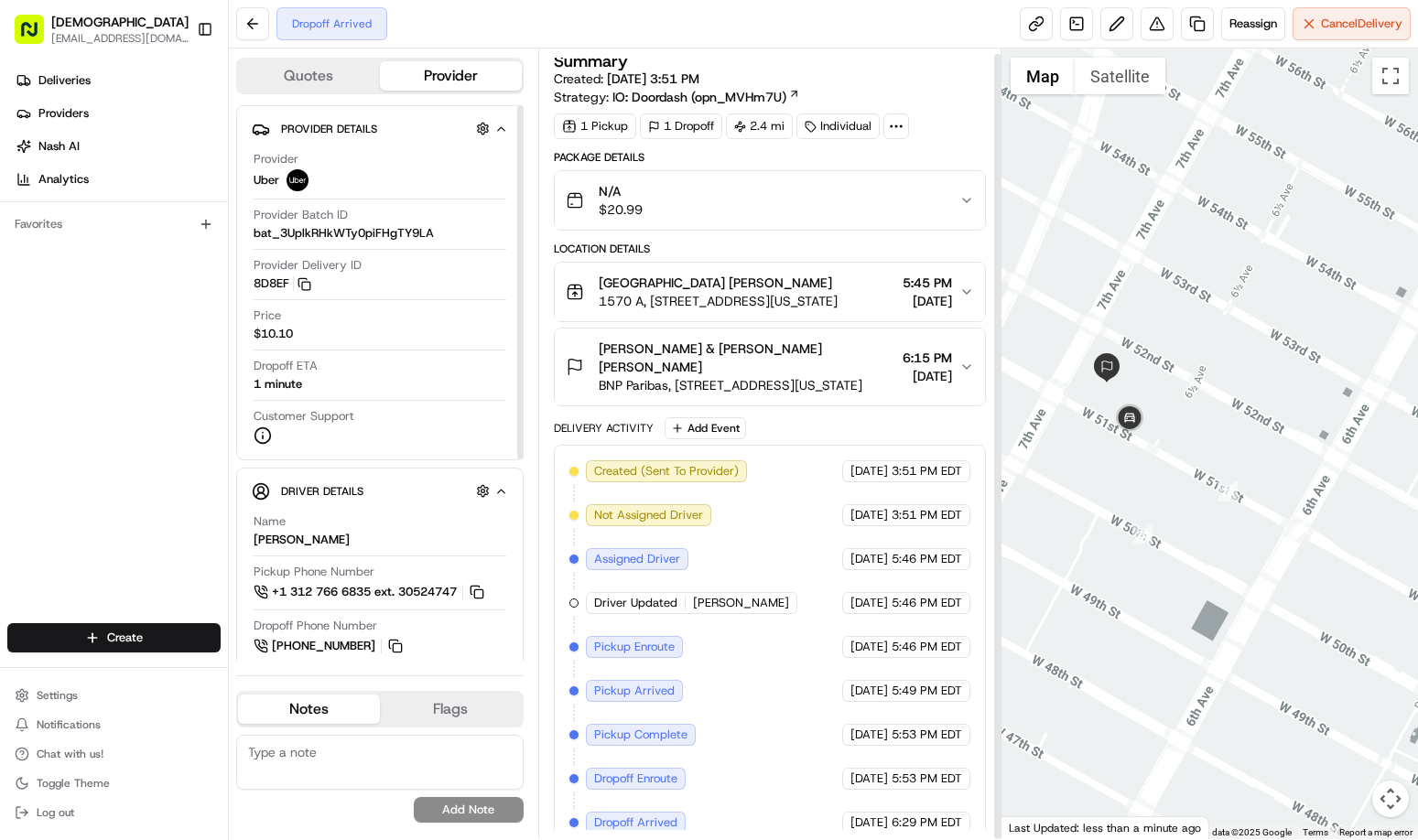
scroll to position [6, 0]
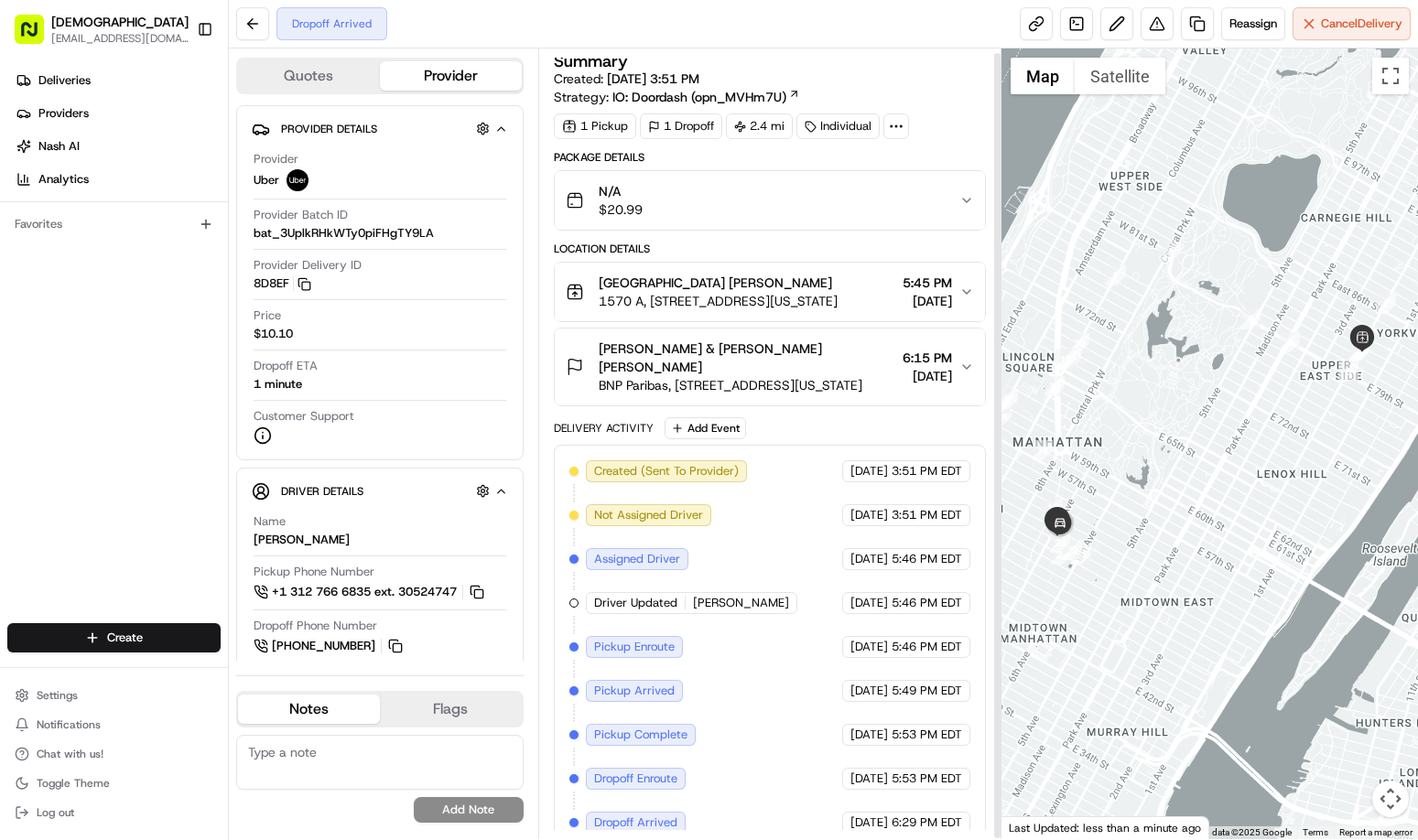
scroll to position [6, 0]
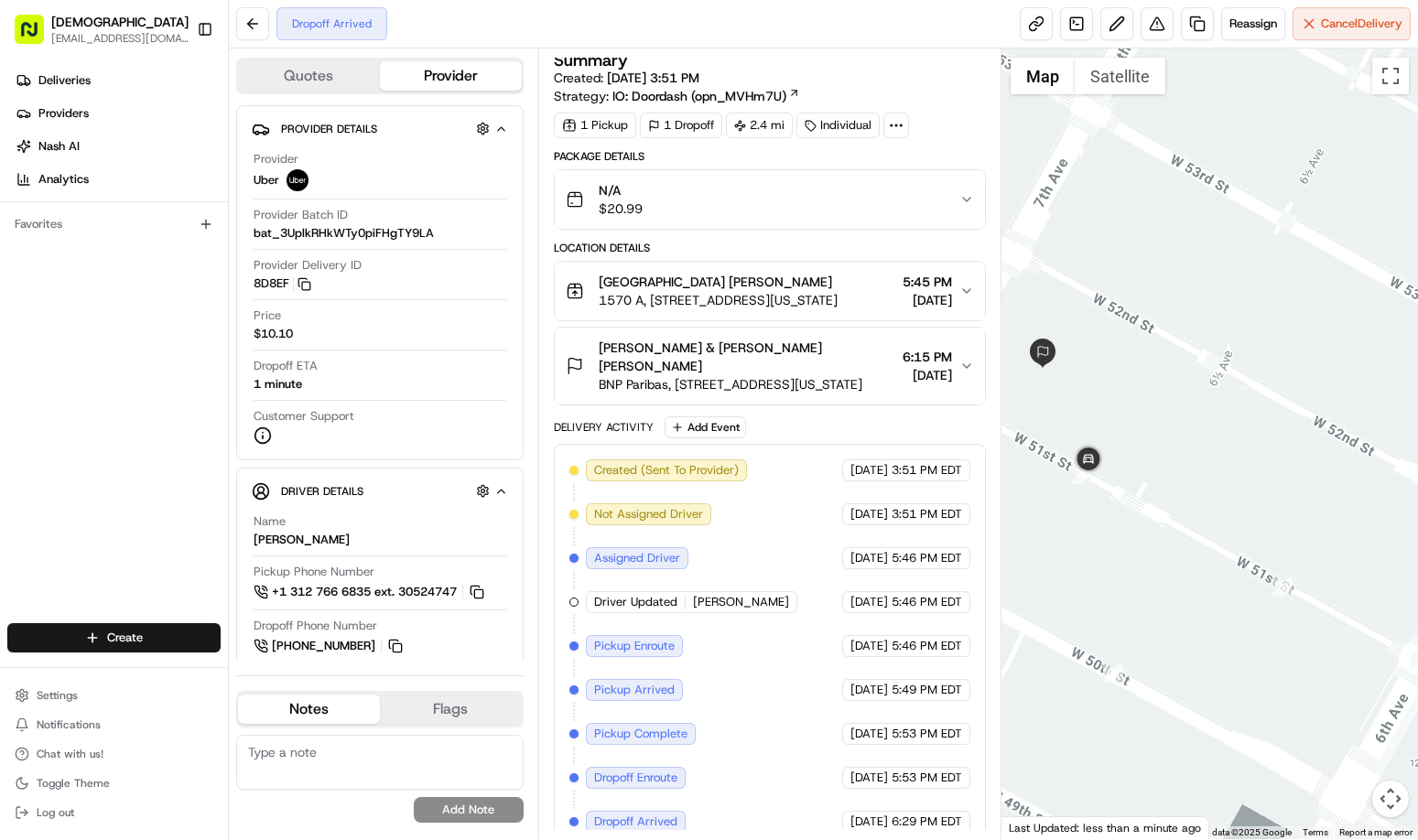
drag, startPoint x: 1168, startPoint y: 569, endPoint x: 1150, endPoint y: 491, distance: 80.0
click at [1150, 491] on div at bounding box center [1209, 443] width 416 height 791
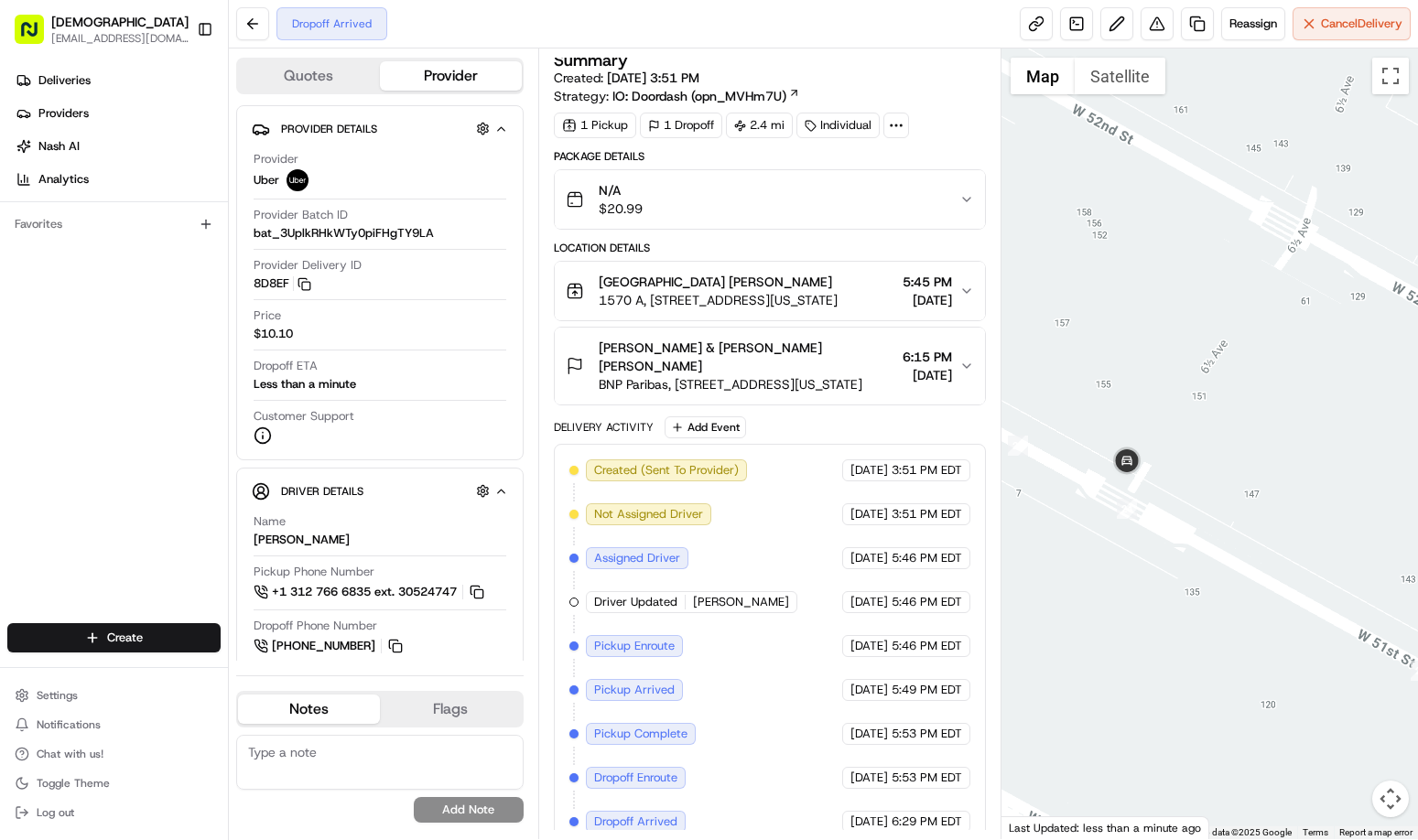
drag, startPoint x: 1175, startPoint y: 493, endPoint x: 1248, endPoint y: 502, distance: 73.6
click at [1248, 502] on div at bounding box center [1209, 443] width 416 height 791
drag, startPoint x: 1186, startPoint y: 489, endPoint x: 1329, endPoint y: 574, distance: 166.4
click at [1329, 574] on div at bounding box center [1209, 443] width 416 height 791
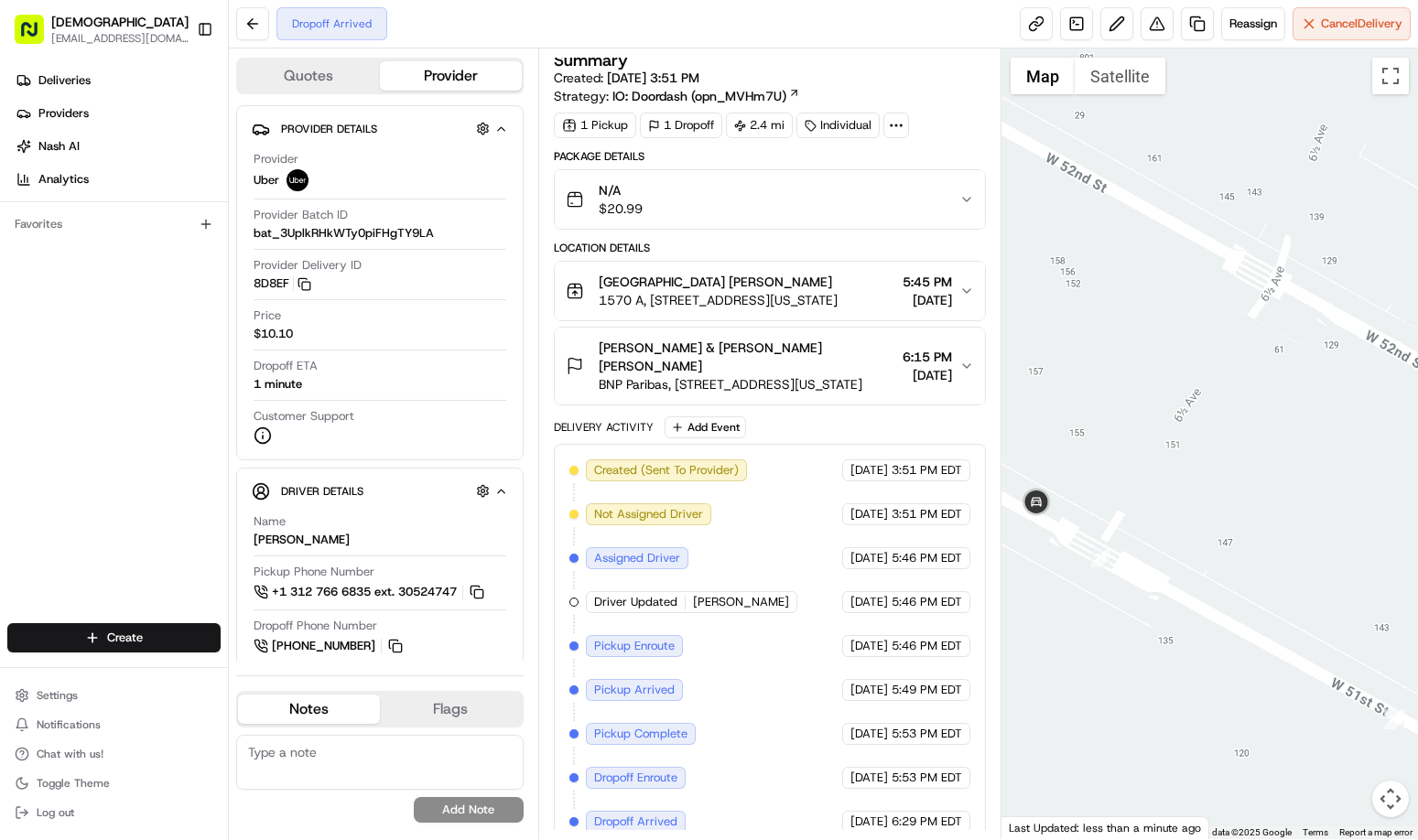
drag, startPoint x: 1248, startPoint y: 557, endPoint x: 1075, endPoint y: 530, distance: 175.1
click at [1075, 530] on div at bounding box center [1209, 443] width 416 height 791
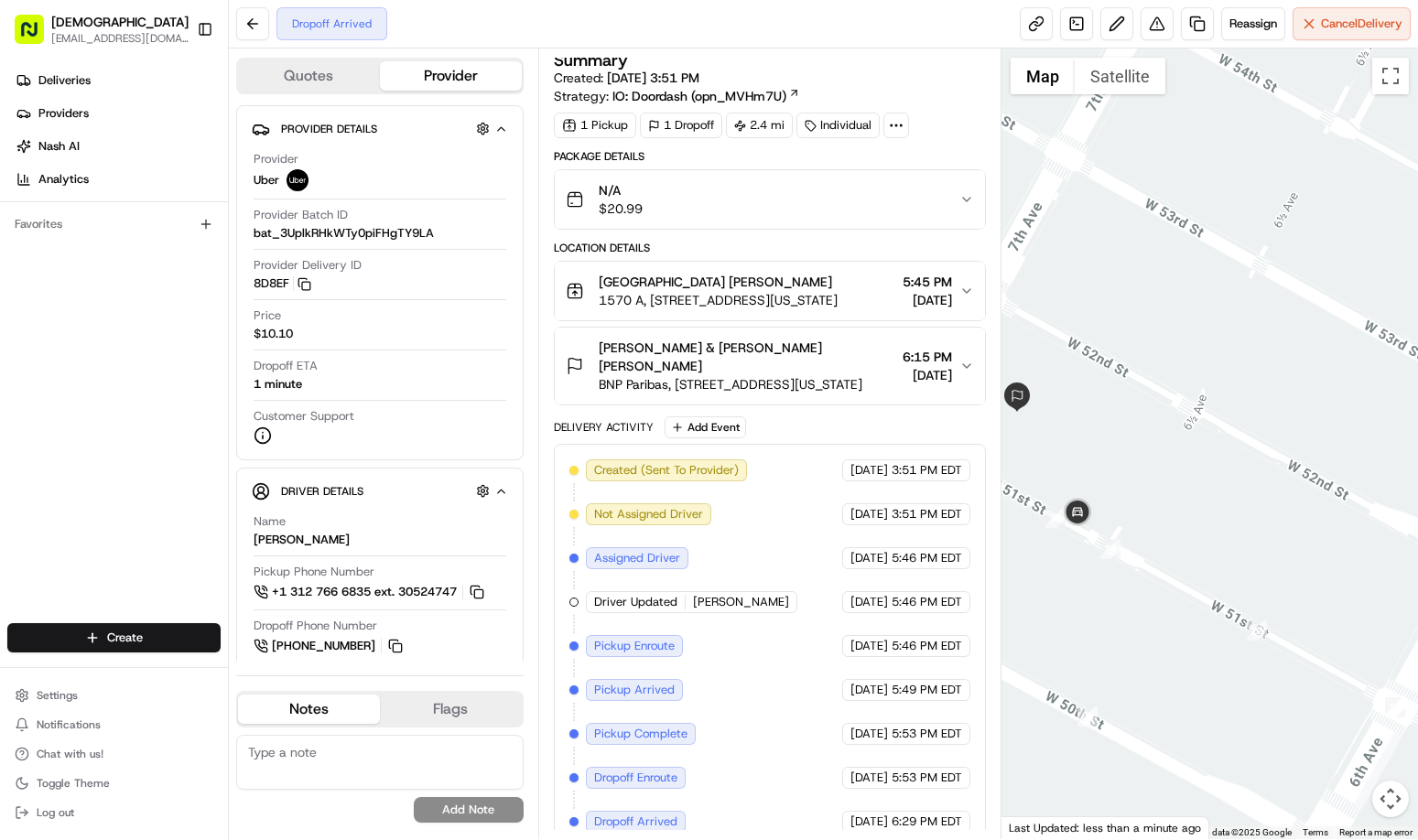
drag, startPoint x: 1234, startPoint y: 559, endPoint x: 1207, endPoint y: 566, distance: 27.9
click at [1207, 566] on div at bounding box center [1209, 443] width 416 height 791
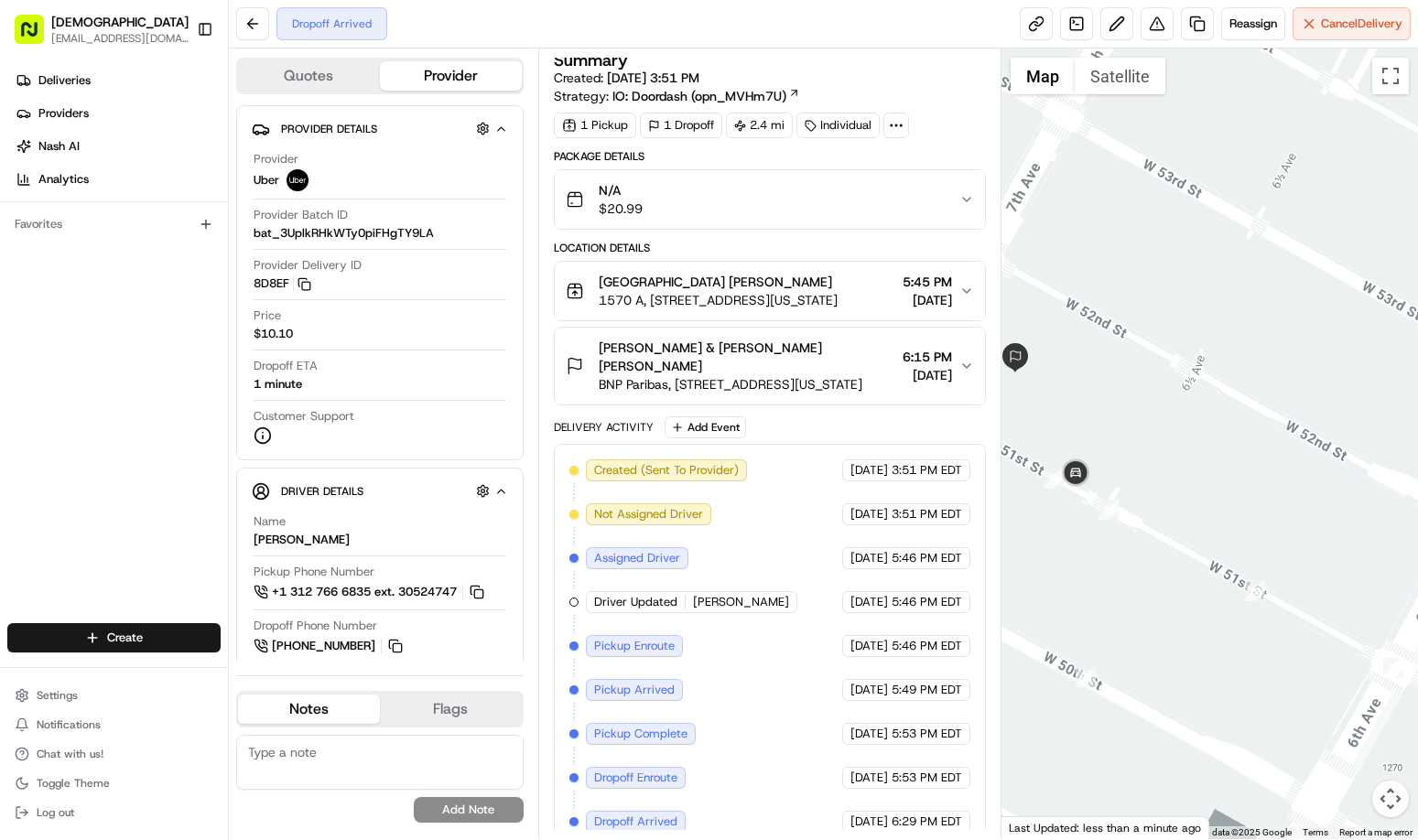
drag, startPoint x: 1127, startPoint y: 473, endPoint x: 1232, endPoint y: 480, distance: 105.2
click at [1232, 480] on div at bounding box center [1209, 443] width 416 height 791
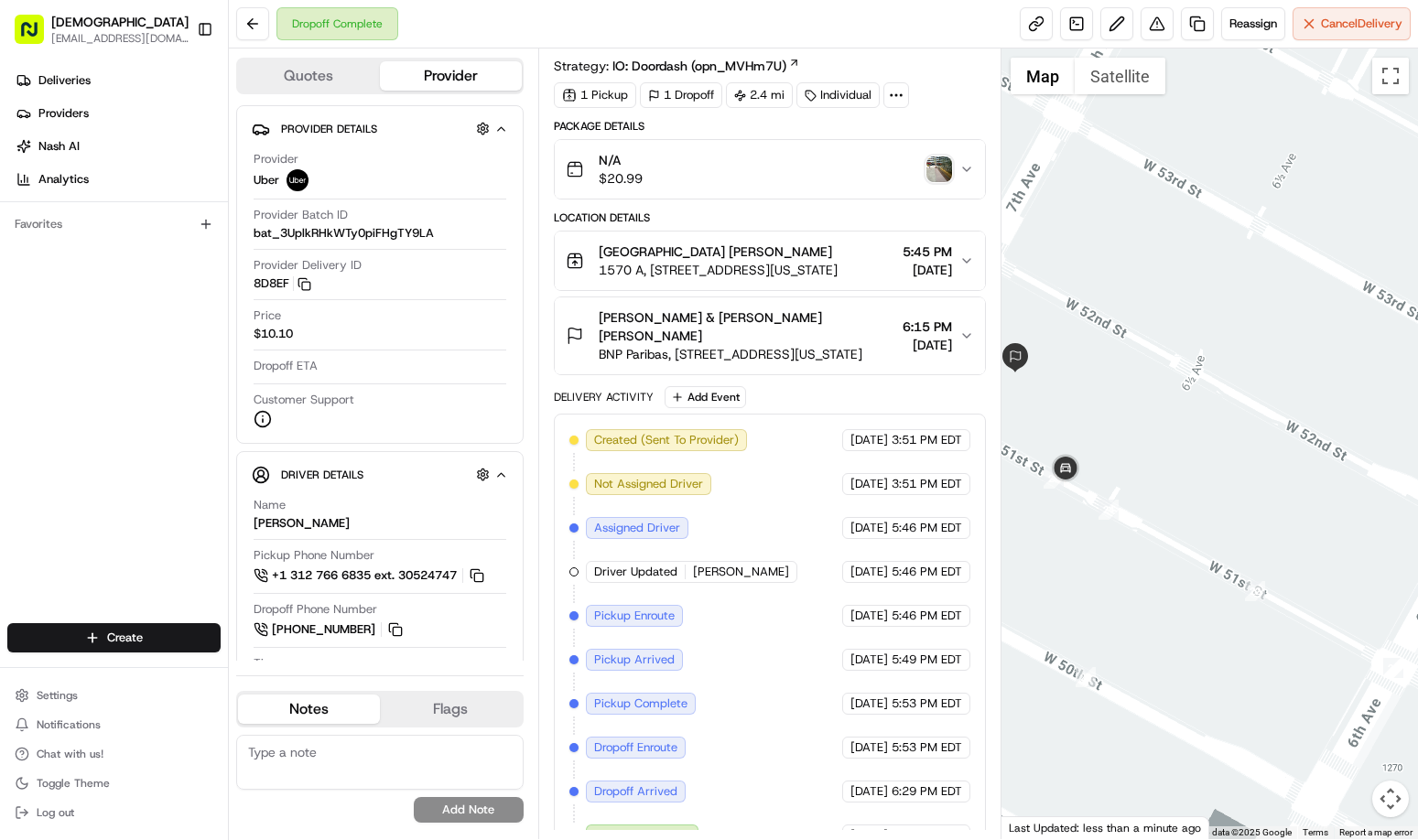
scroll to position [49, 0]
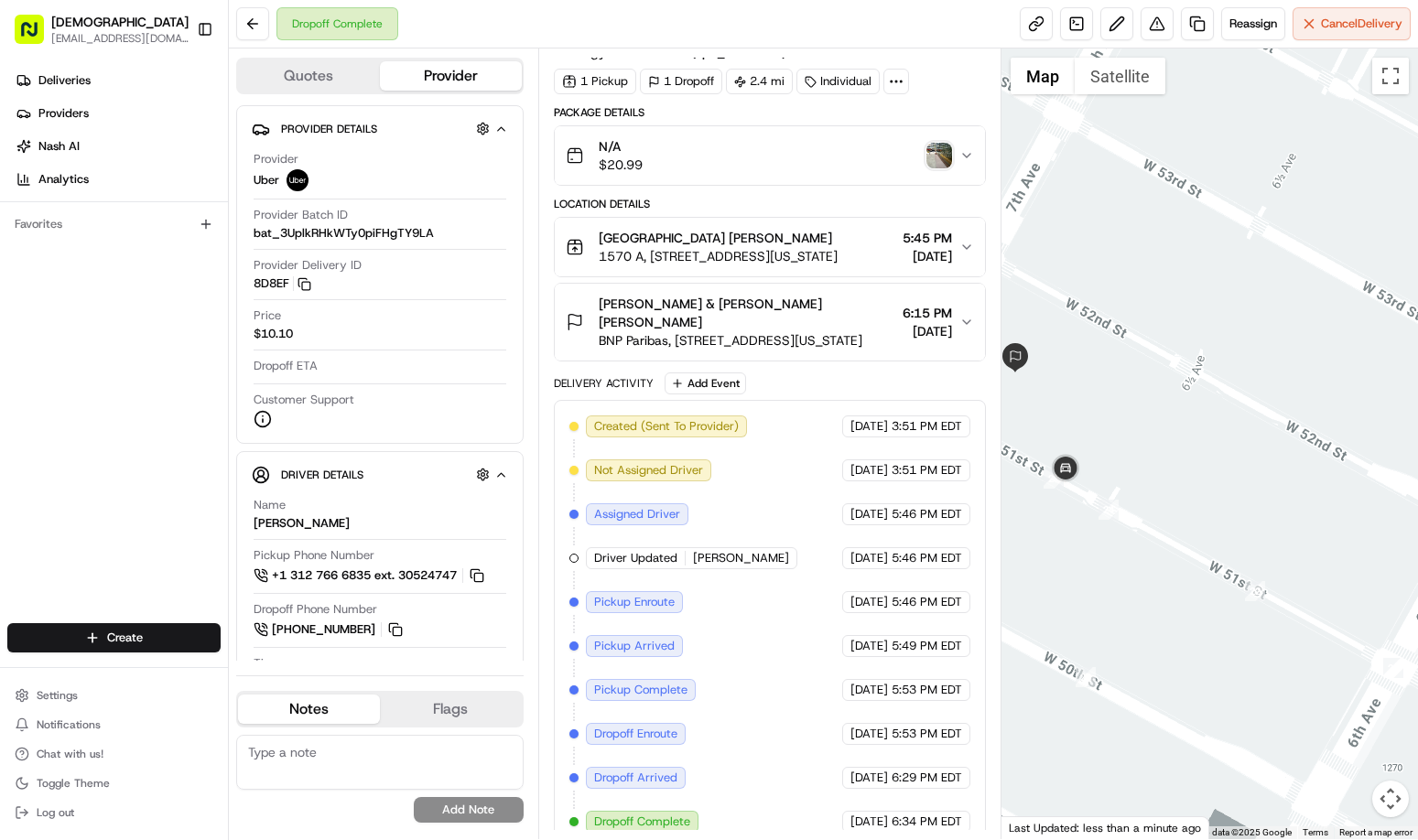
click at [936, 159] on img "button" at bounding box center [939, 155] width 26 height 26
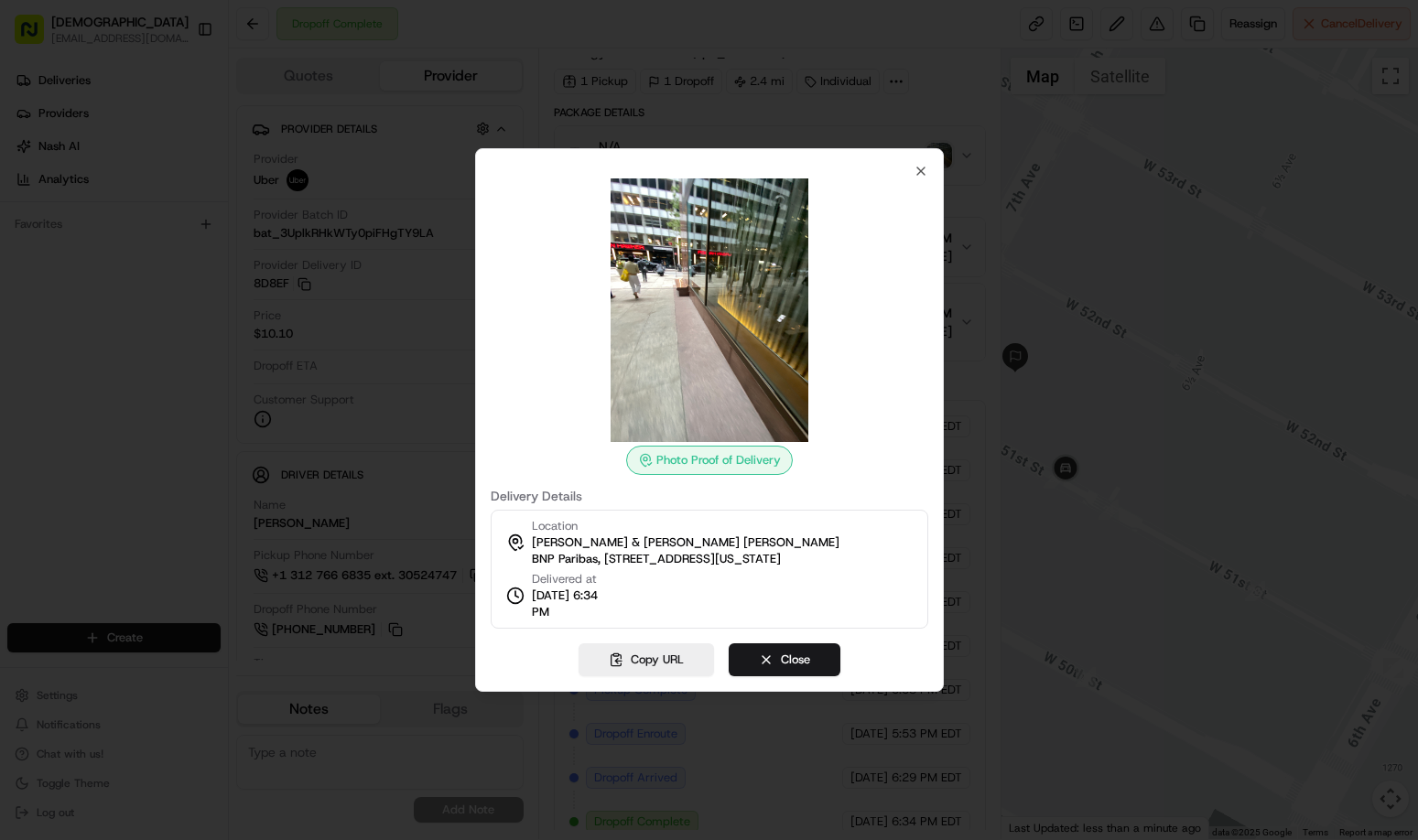
click at [707, 319] on img at bounding box center [709, 310] width 264 height 264
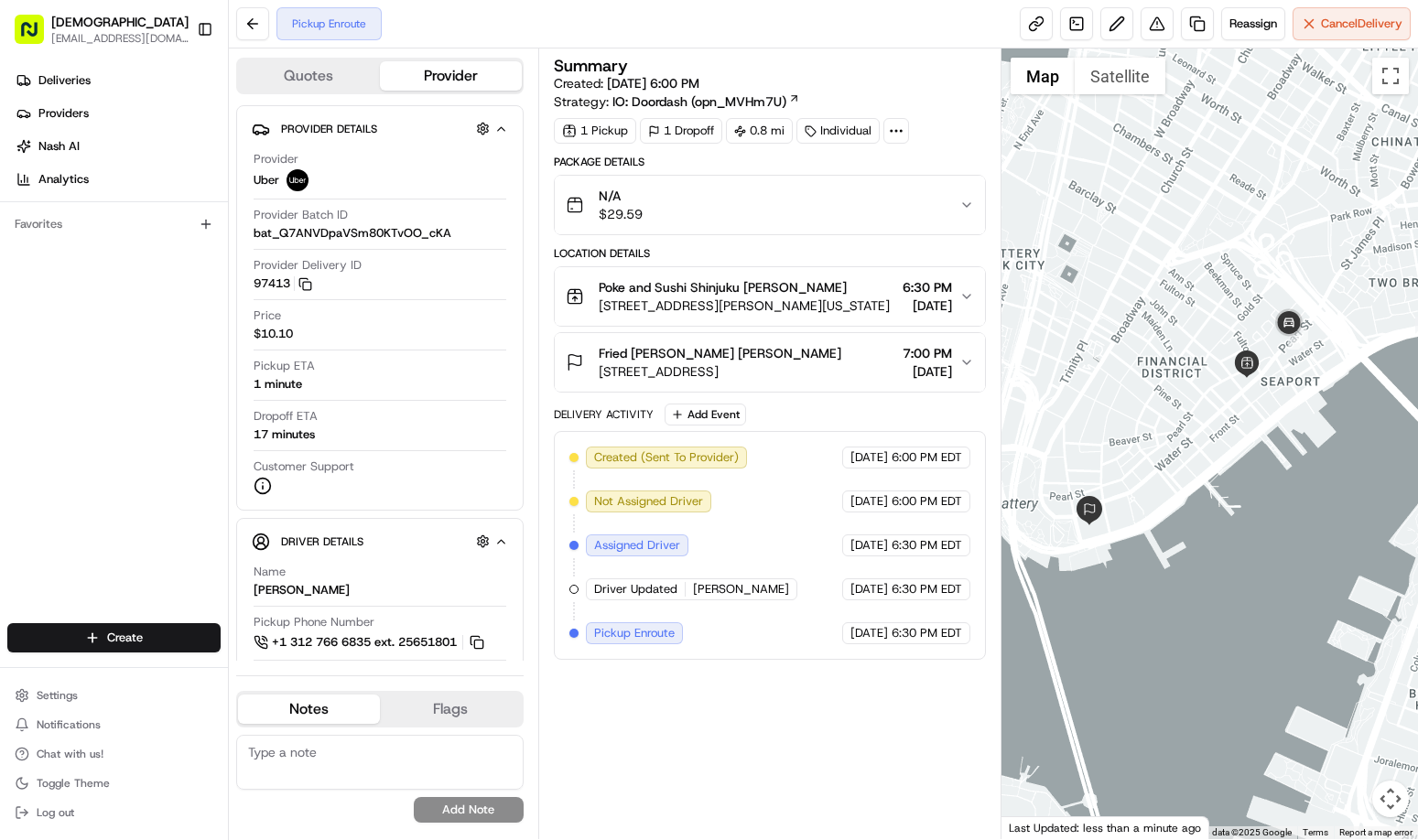
drag, startPoint x: 1312, startPoint y: 378, endPoint x: 1243, endPoint y: 405, distance: 74.1
click at [1243, 405] on div at bounding box center [1209, 443] width 416 height 791
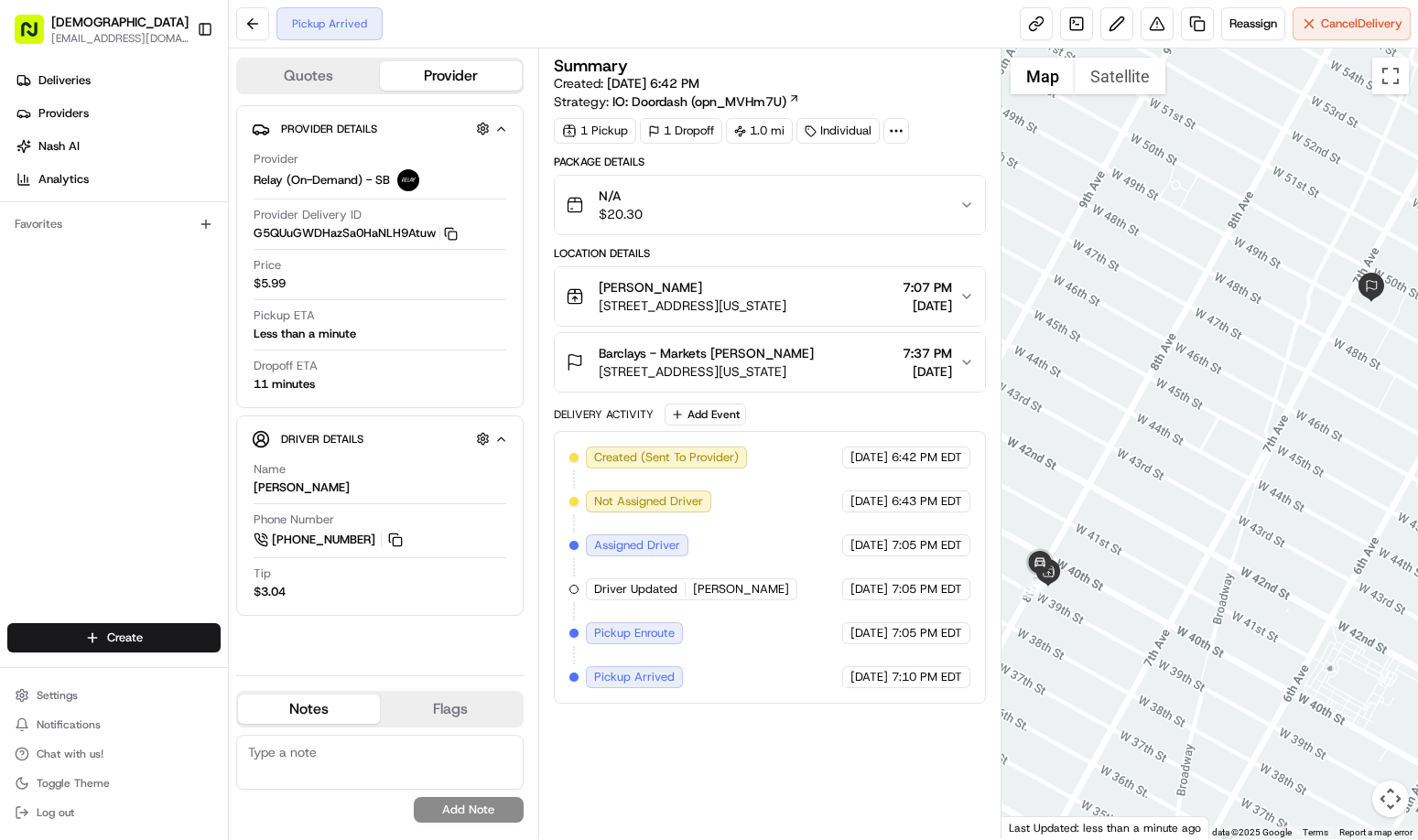
click at [767, 765] on div "Summary Created: [DATE] 6:42 PM Strategy: IO: Doordash (opn_MVHm7U) 1 Pickup 1 …" at bounding box center [771, 444] width 433 height 772
click at [772, 770] on div "Summary Created: [DATE] 6:42 PM Strategy: IO: Doordash (opn_MVHm7U) 1 Pickup 1 …" at bounding box center [771, 444] width 433 height 772
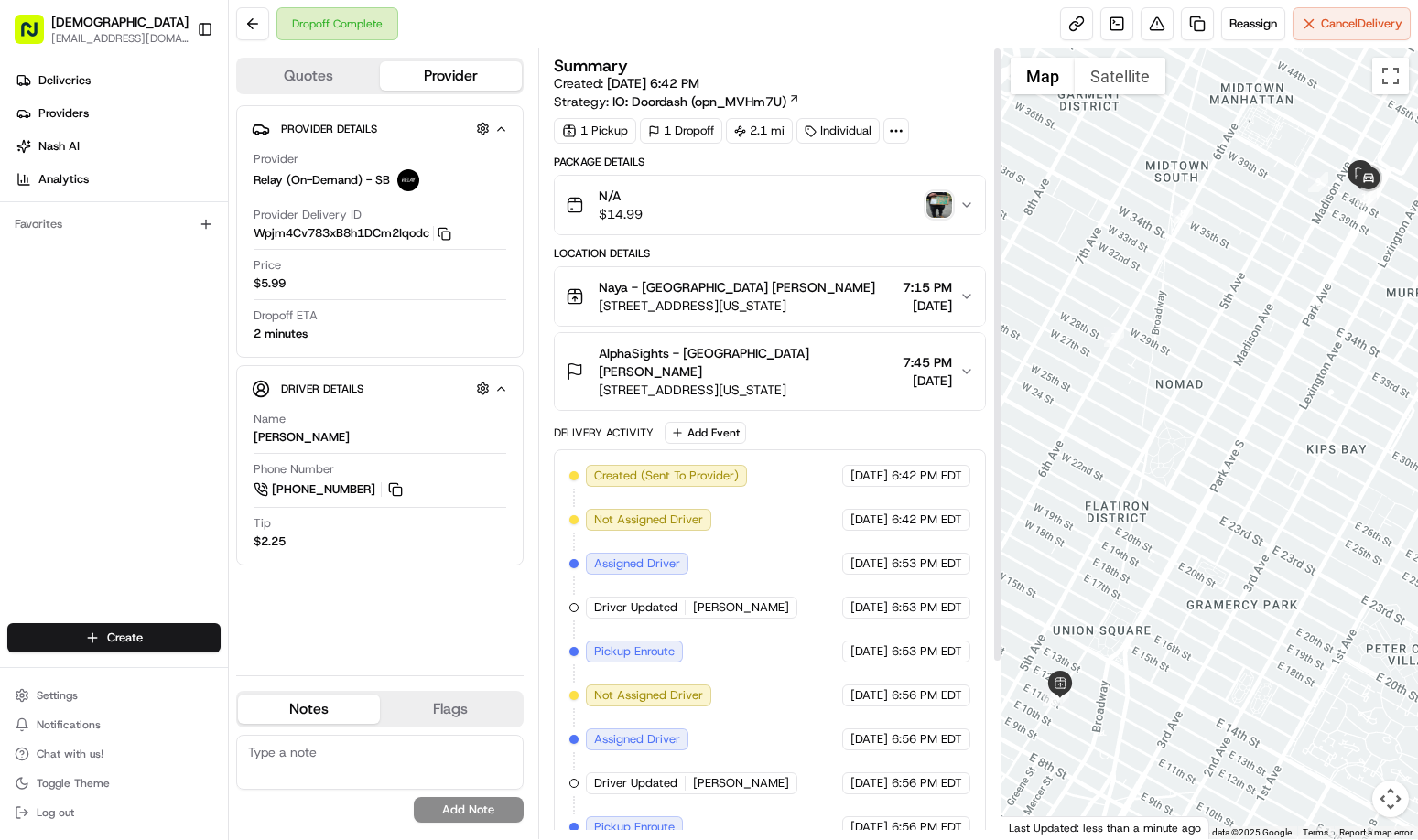
click at [941, 206] on img "button" at bounding box center [939, 205] width 26 height 26
